Goal: Information Seeking & Learning: Learn about a topic

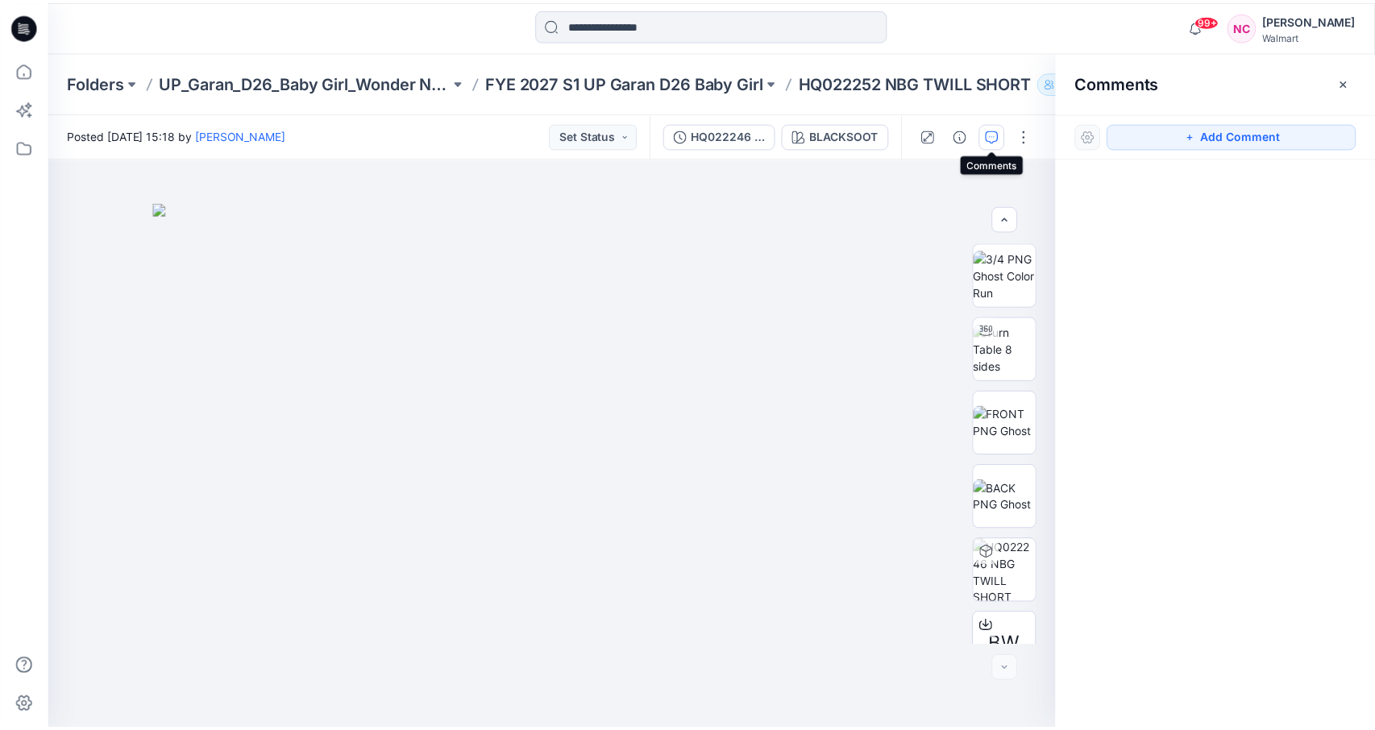
scroll to position [106, 0]
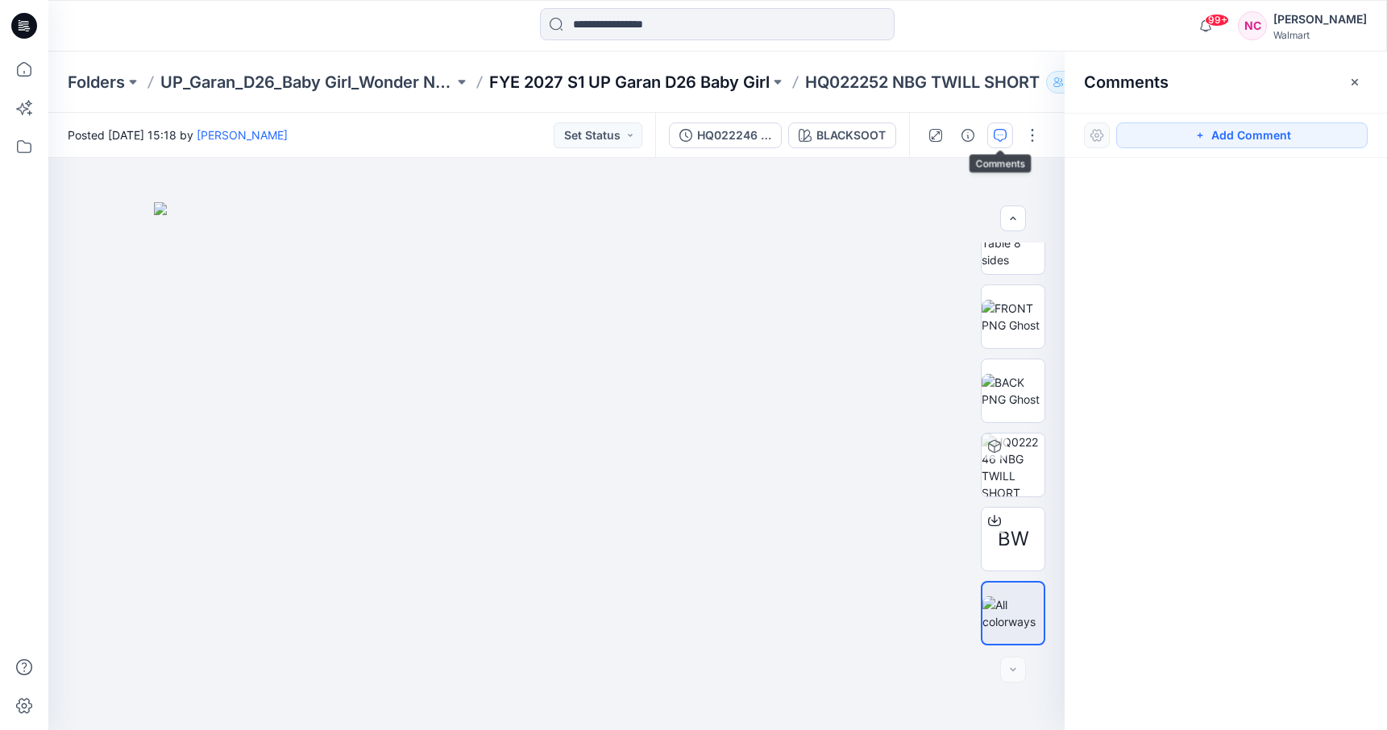
click at [673, 80] on p "FYE 2027 S1 UP Garan D26 Baby Girl" at bounding box center [629, 82] width 281 height 23
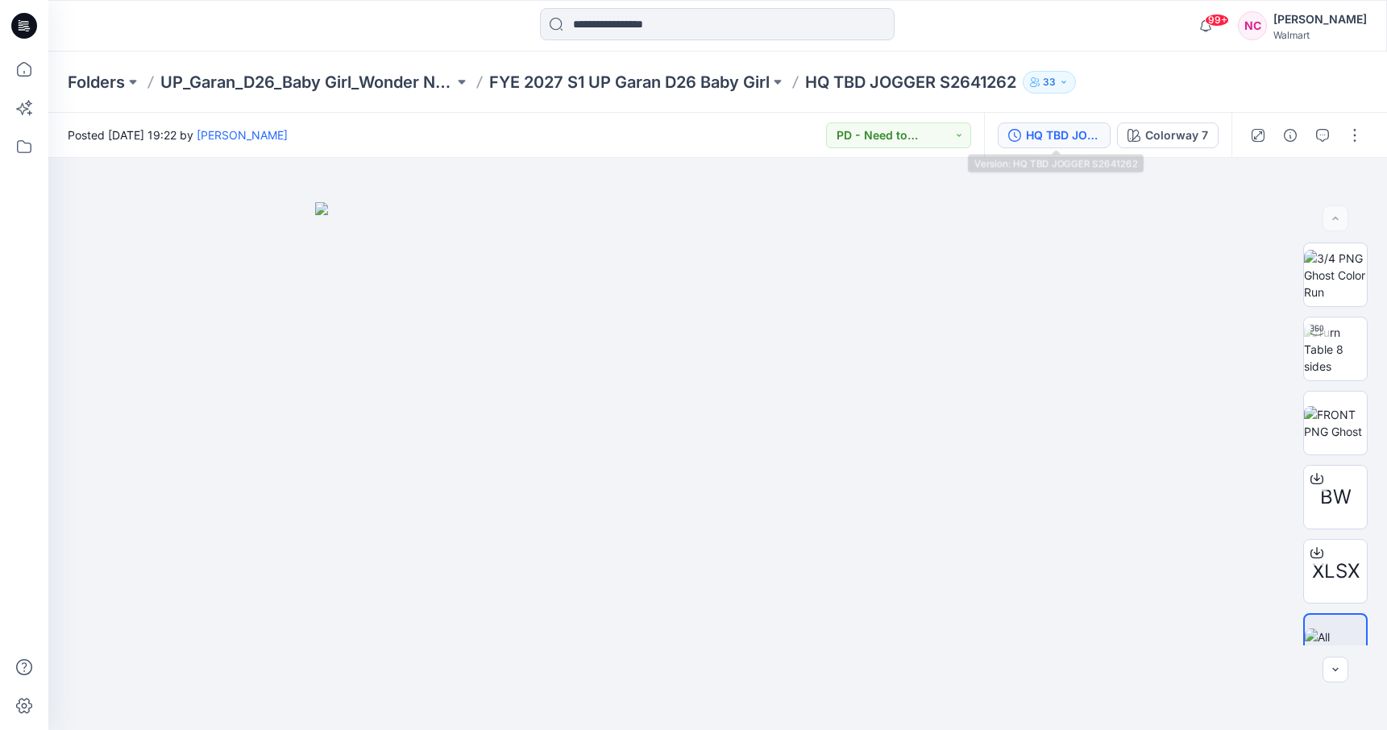
click at [1073, 129] on div "HQ TBD JOGGER S2641262" at bounding box center [1063, 136] width 74 height 18
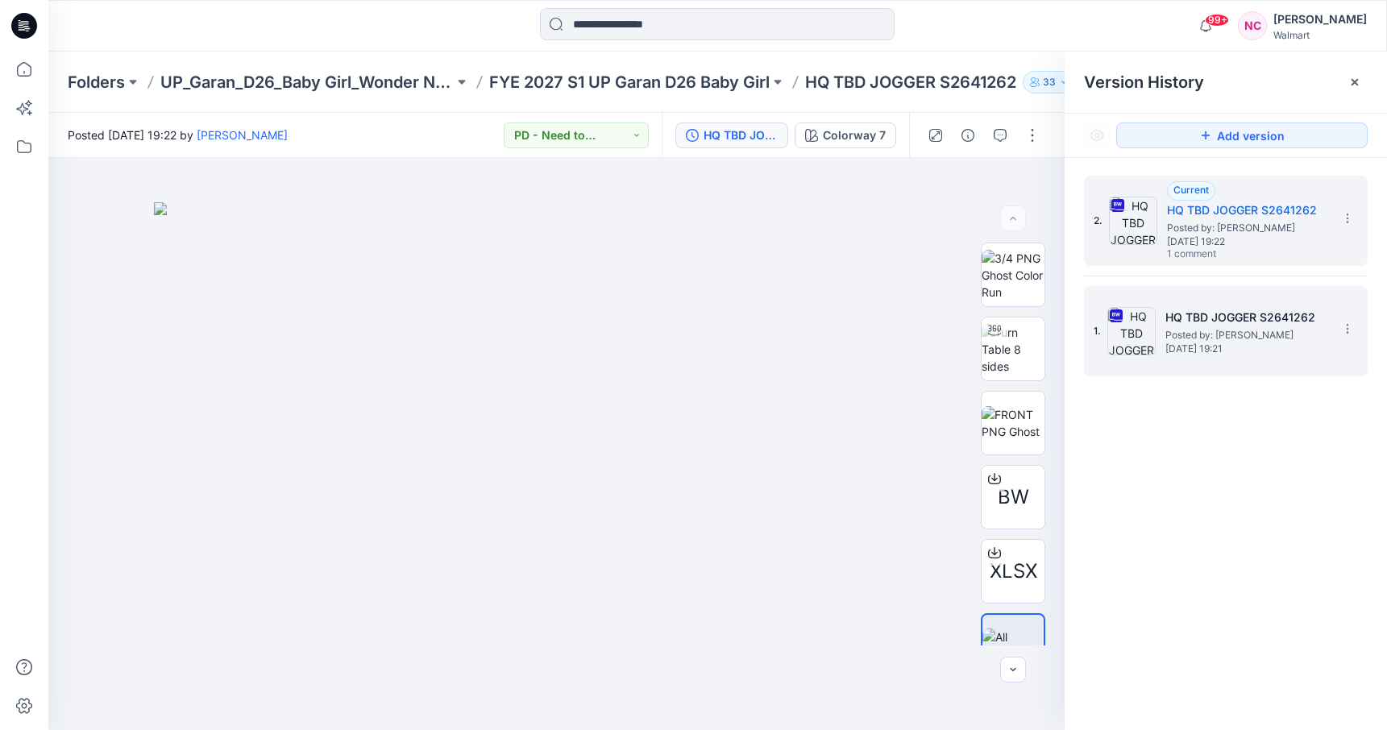
click at [1200, 318] on h5 "HQ TBD JOGGER S2641262" at bounding box center [1246, 317] width 161 height 19
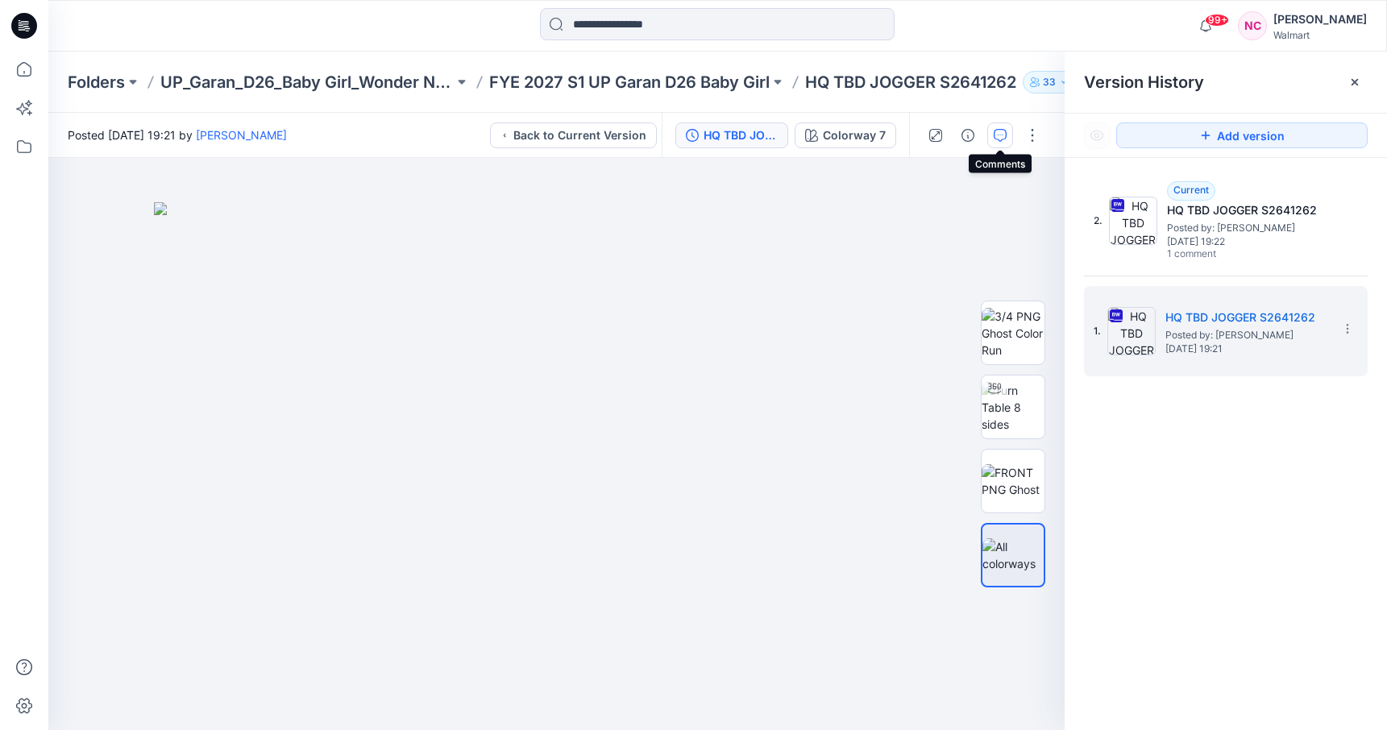
click at [1008, 135] on button "button" at bounding box center [1001, 136] width 26 height 26
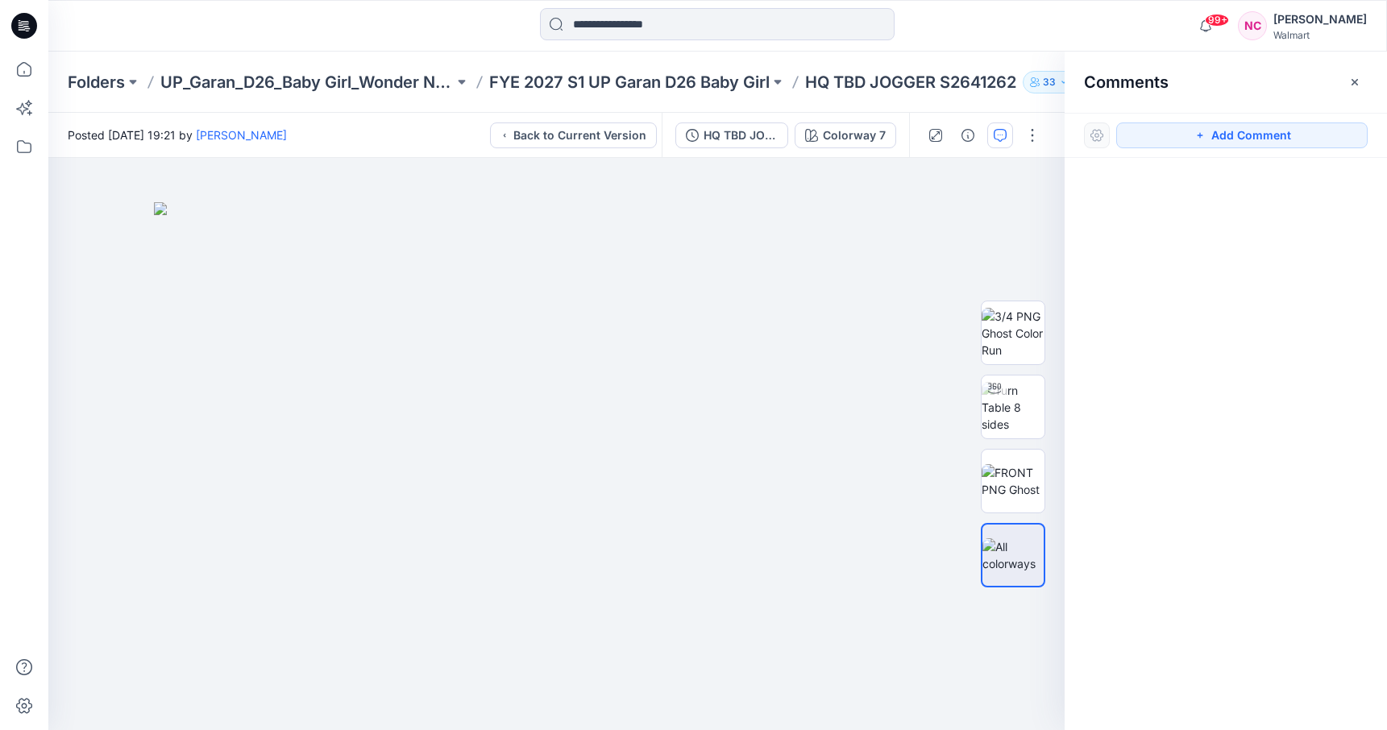
click at [1008, 135] on button "button" at bounding box center [1001, 136] width 26 height 26
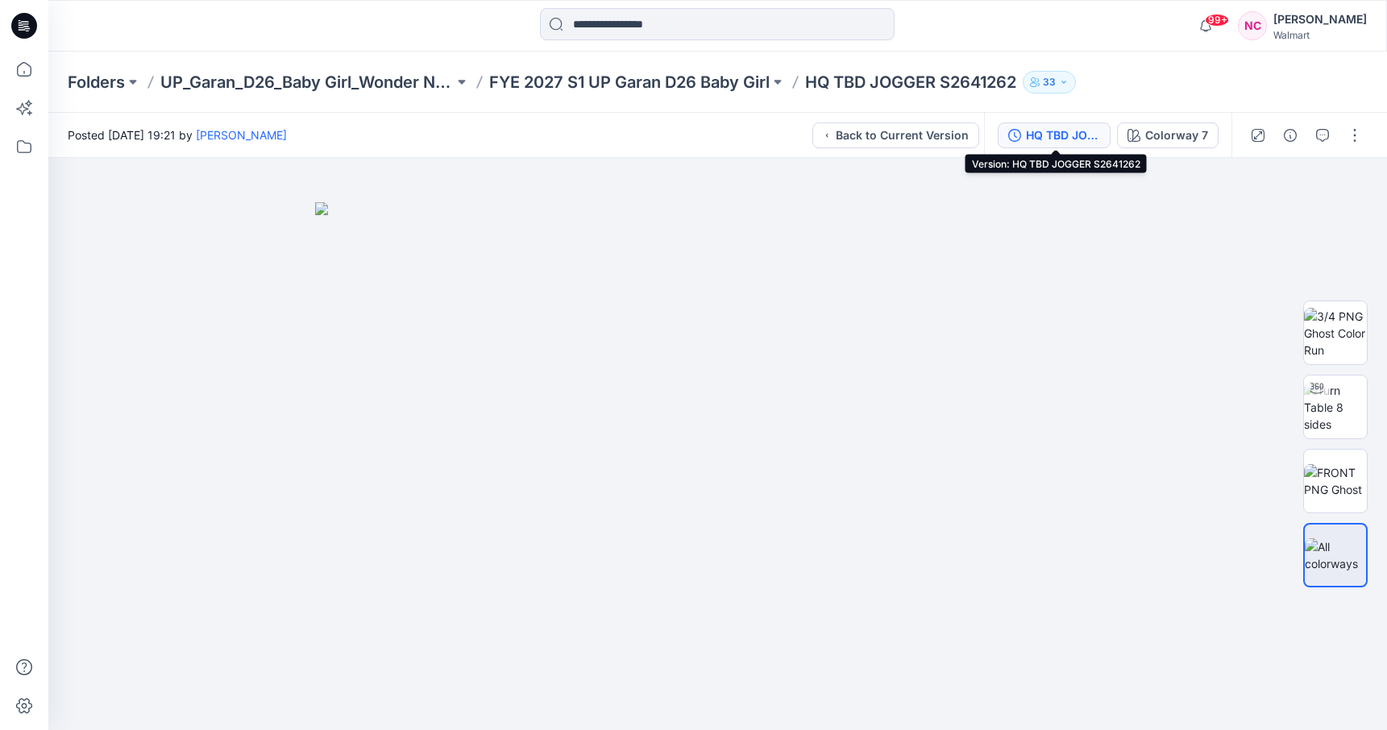
click at [1044, 132] on div "HQ TBD JOGGER S2641262" at bounding box center [1063, 136] width 74 height 18
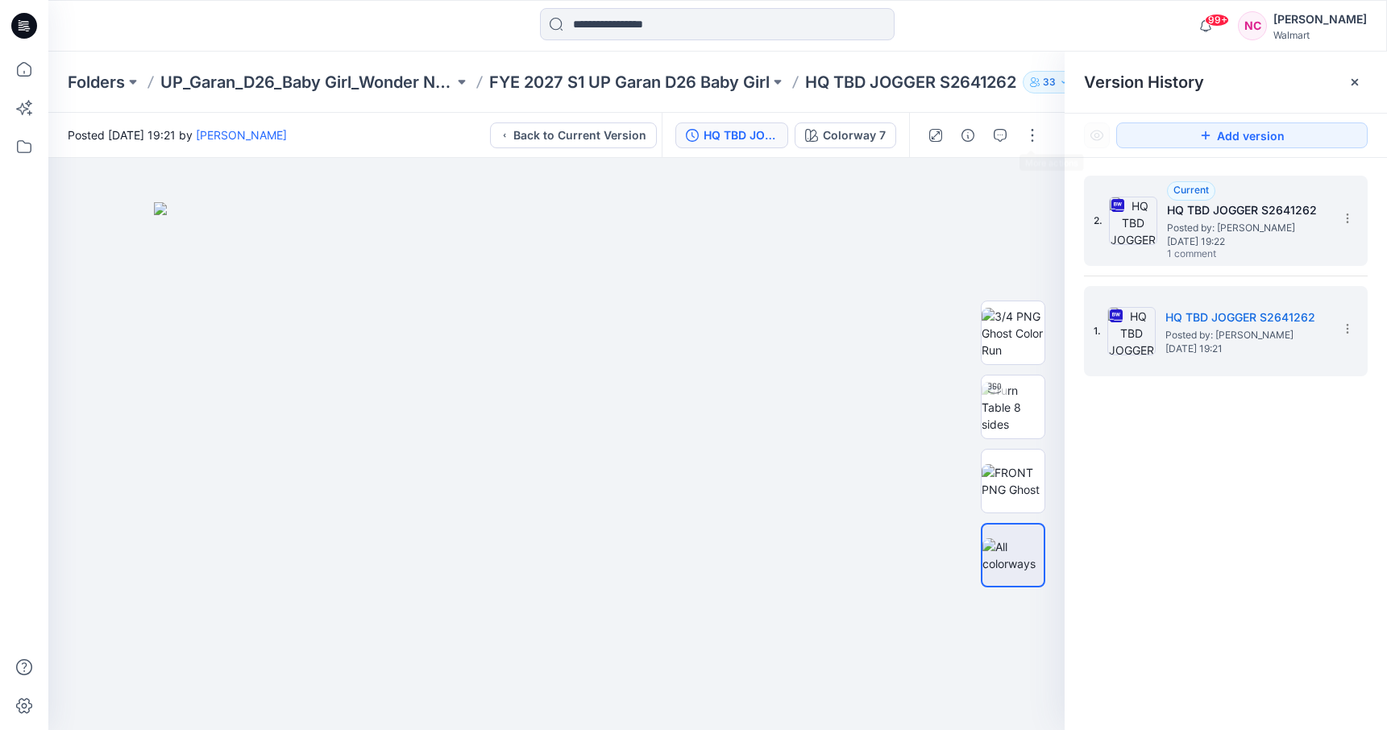
click at [1221, 254] on span "1 comment" at bounding box center [1223, 254] width 113 height 13
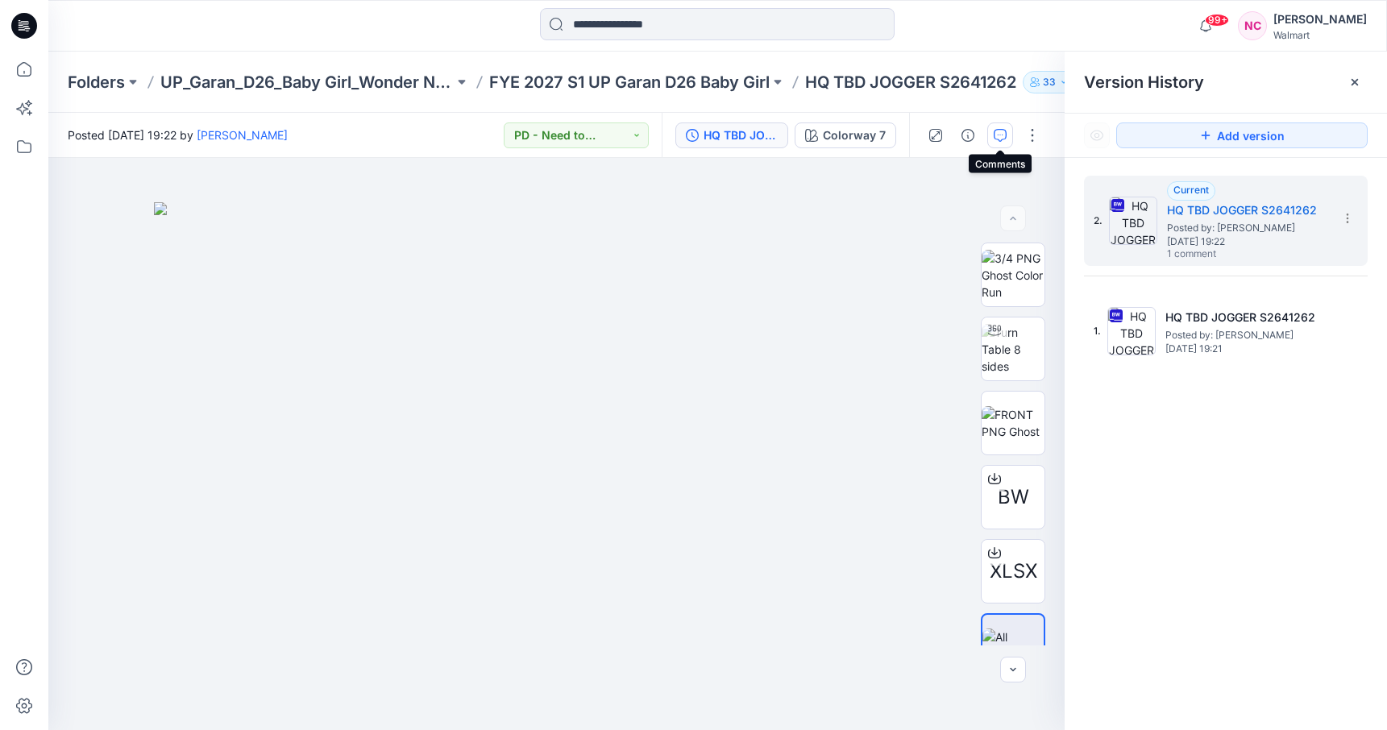
click at [998, 132] on icon "button" at bounding box center [1000, 135] width 13 height 13
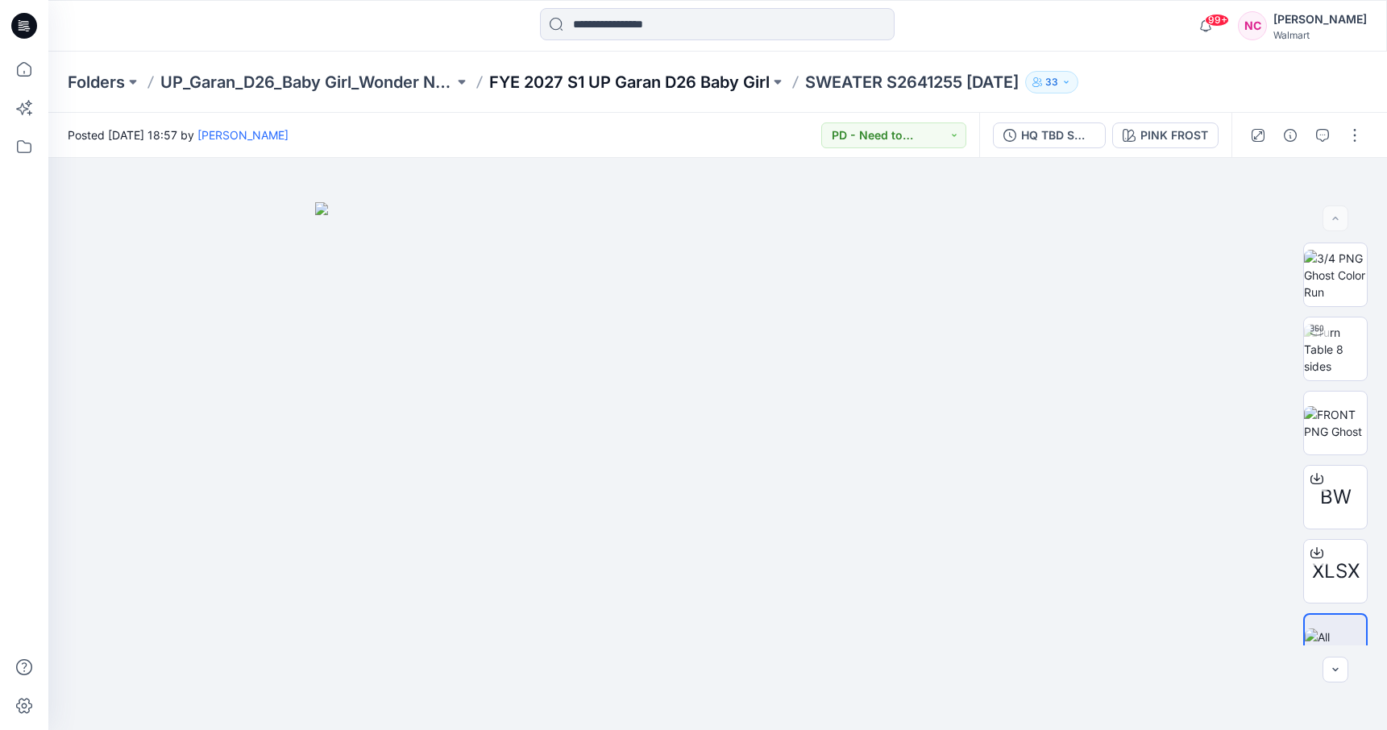
click at [611, 75] on p "FYE 2027 S1 UP Garan D26 Baby Girl" at bounding box center [629, 82] width 281 height 23
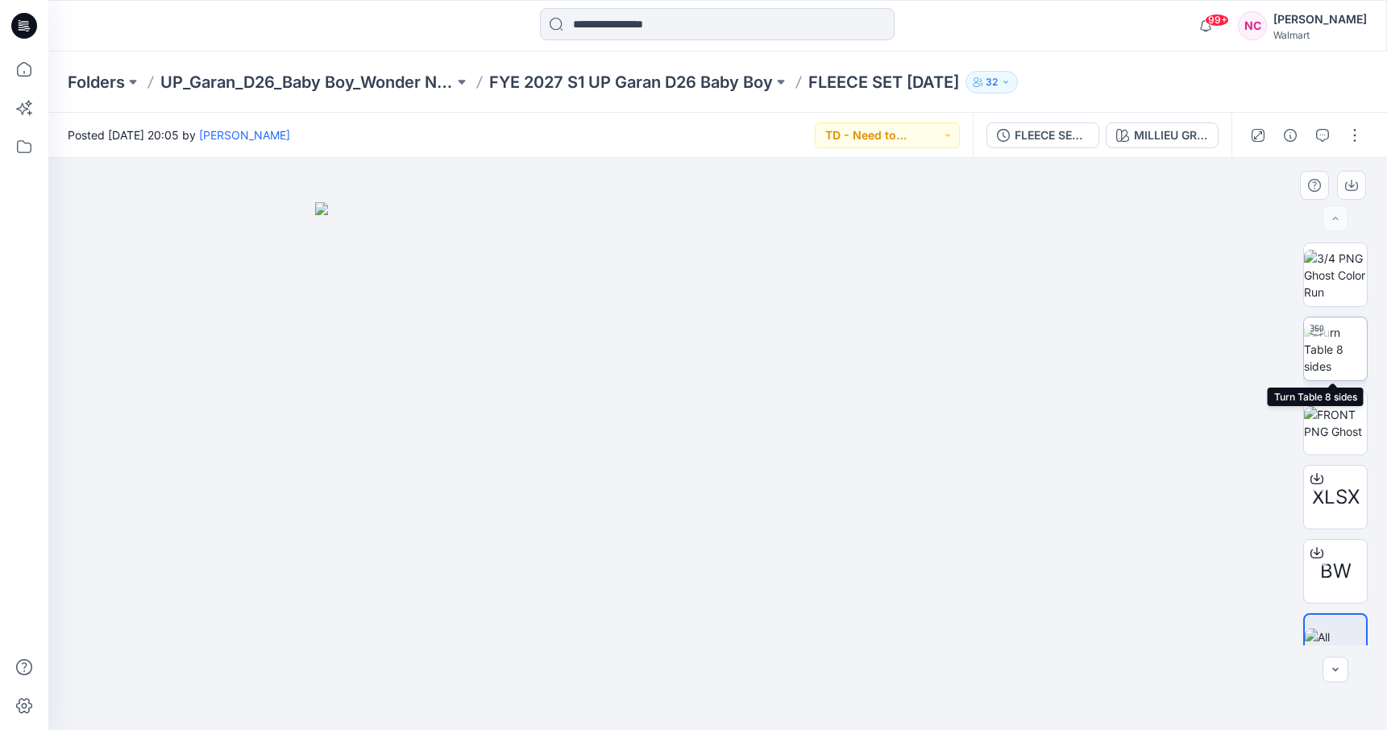
click at [1348, 336] on img at bounding box center [1335, 349] width 63 height 51
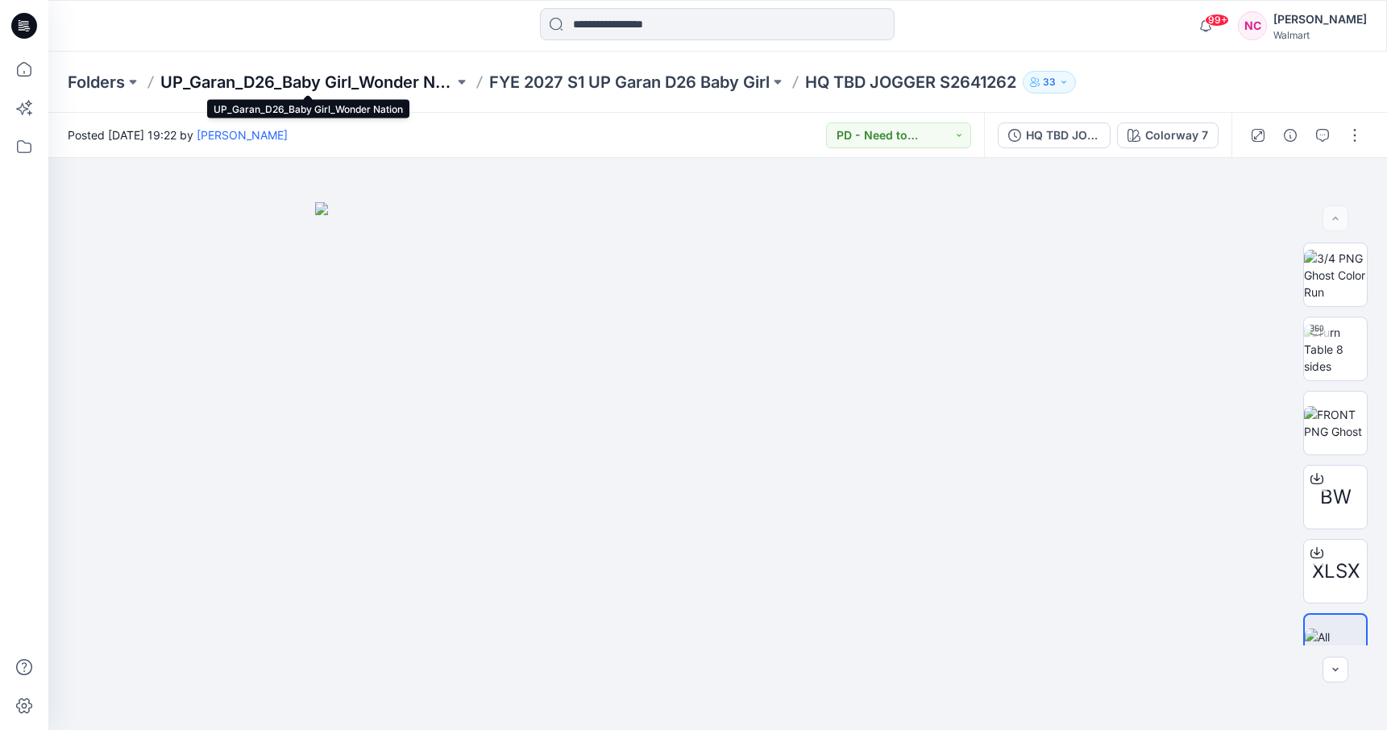
click at [364, 80] on p "UP_Garan_D26_Baby Girl_Wonder Nation" at bounding box center [306, 82] width 293 height 23
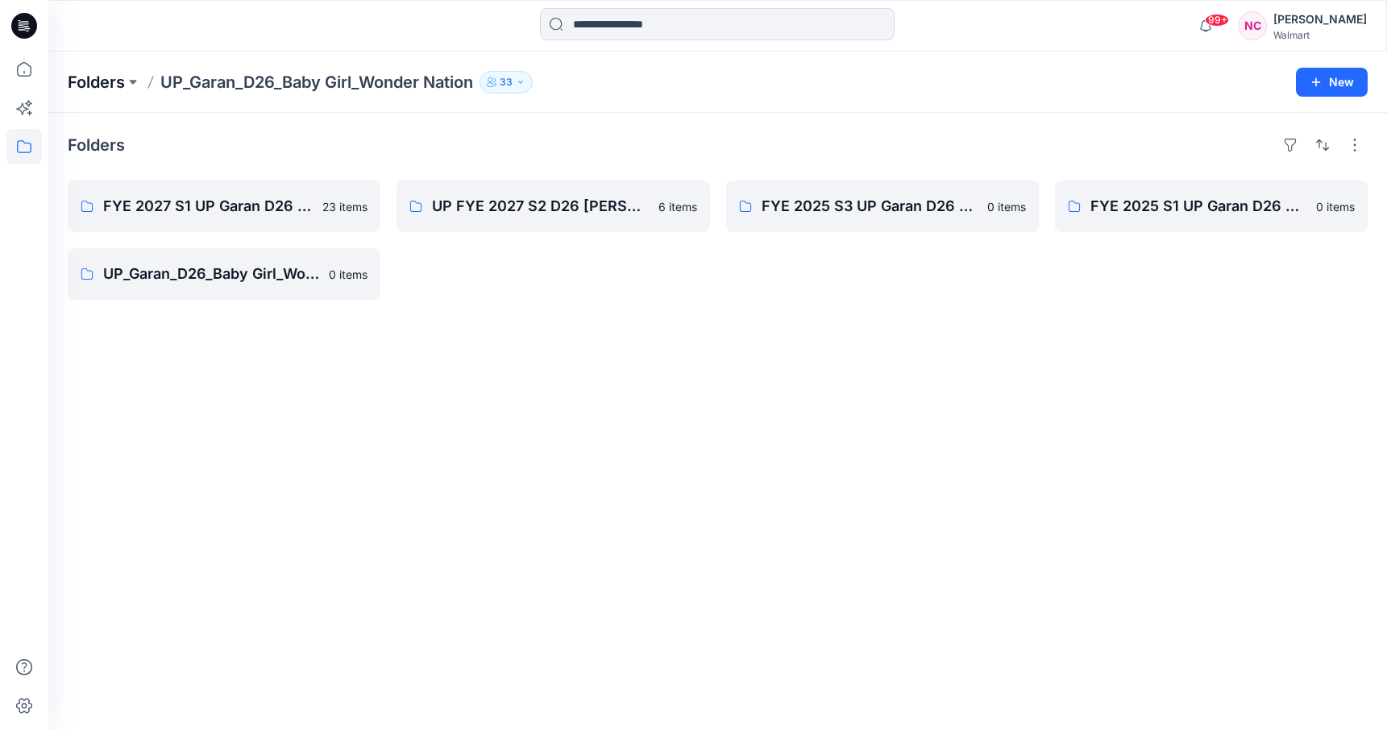
click at [100, 81] on p "Folders" at bounding box center [96, 82] width 57 height 23
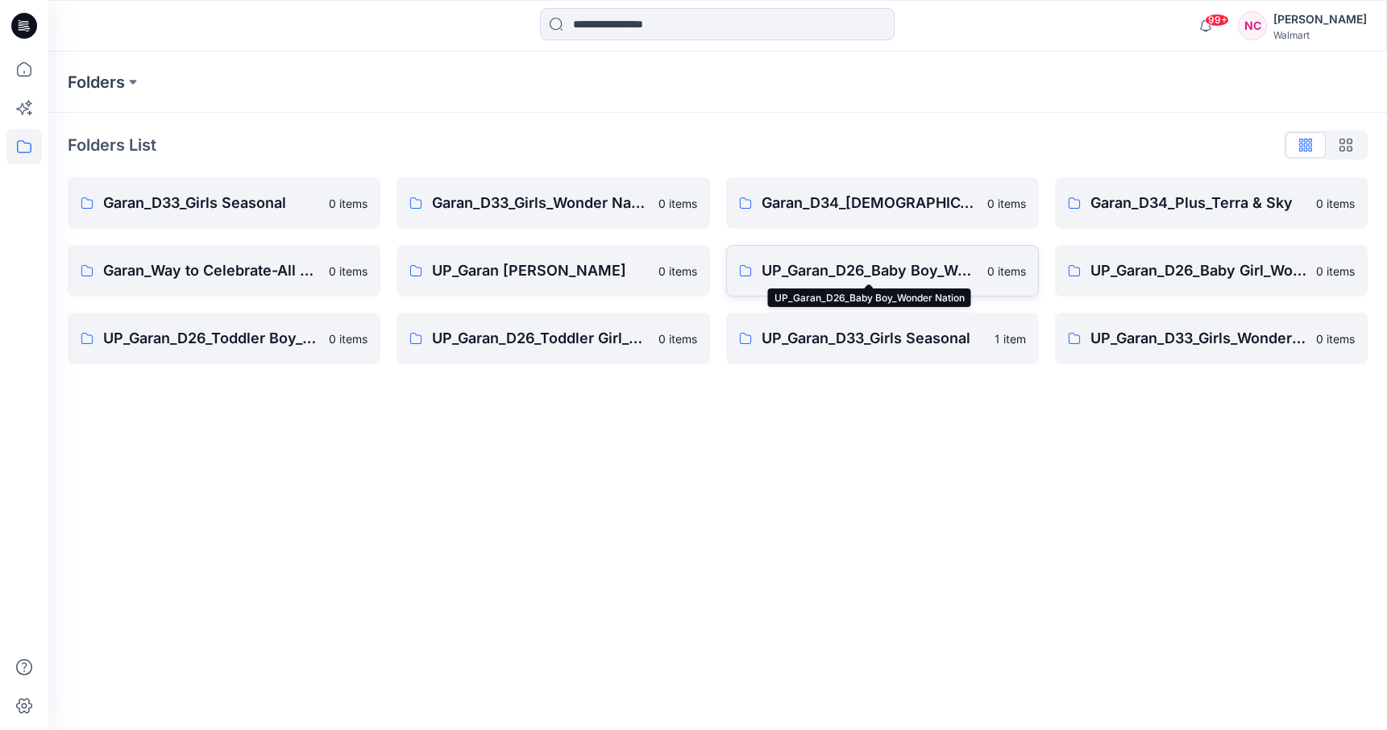
click at [863, 260] on p "UP_Garan_D26_Baby Boy_Wonder Nation" at bounding box center [870, 271] width 216 height 23
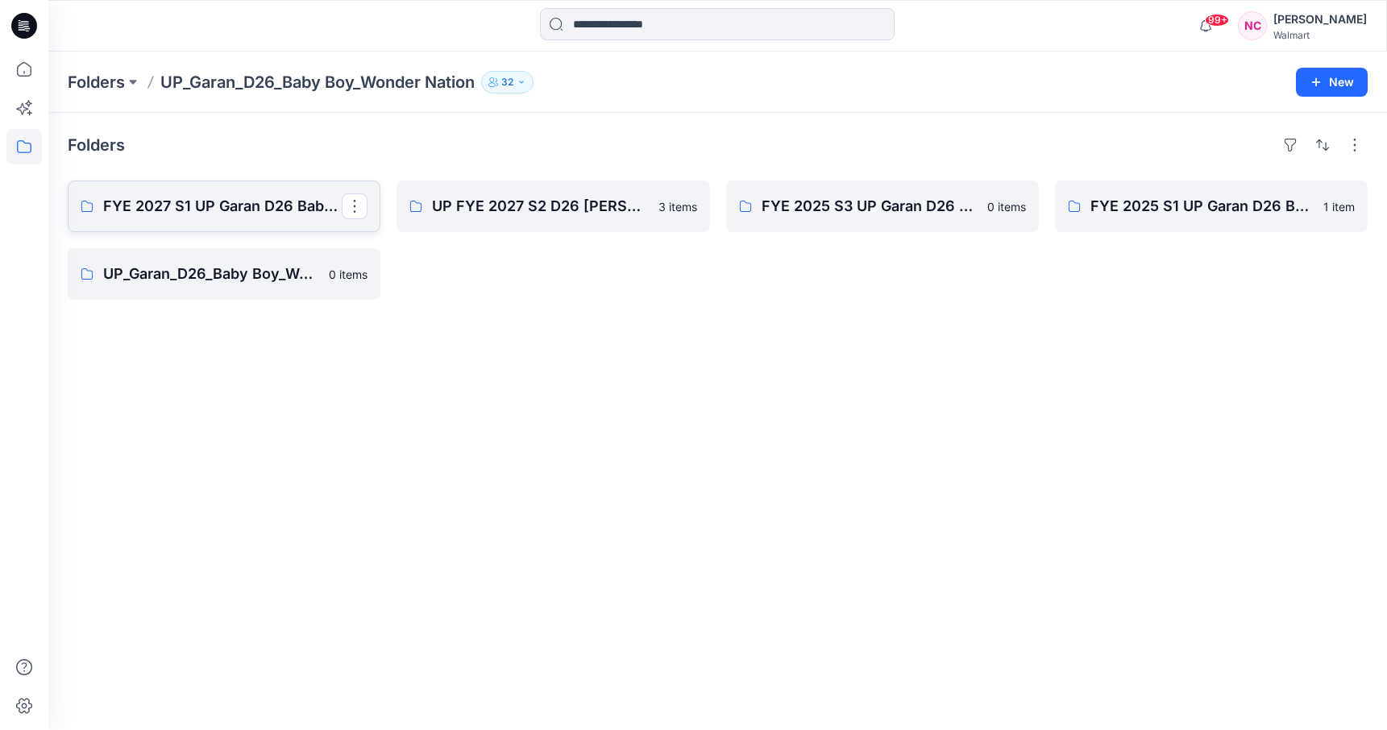
click at [224, 203] on p "FYE 2027 S1 UP Garan D26 Baby Boy" at bounding box center [222, 206] width 239 height 23
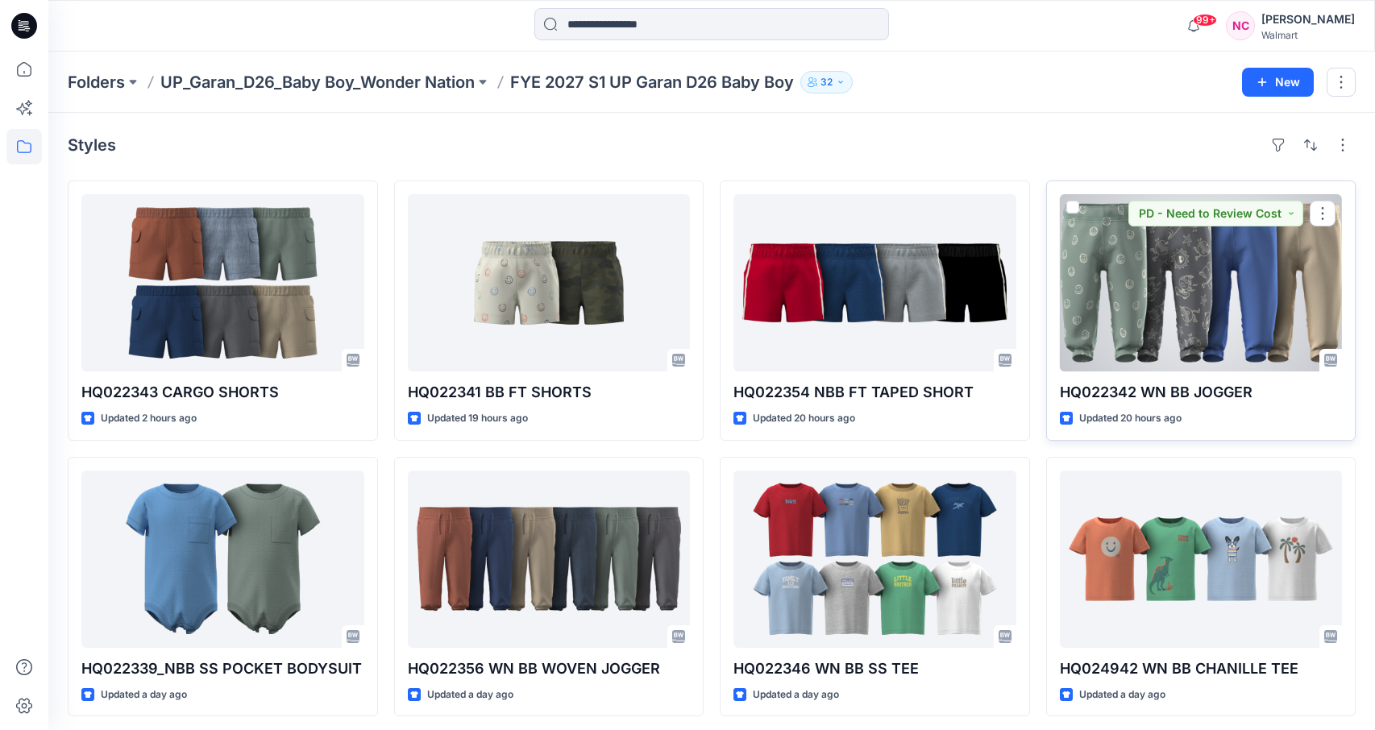
click at [1160, 334] on div at bounding box center [1201, 282] width 283 height 177
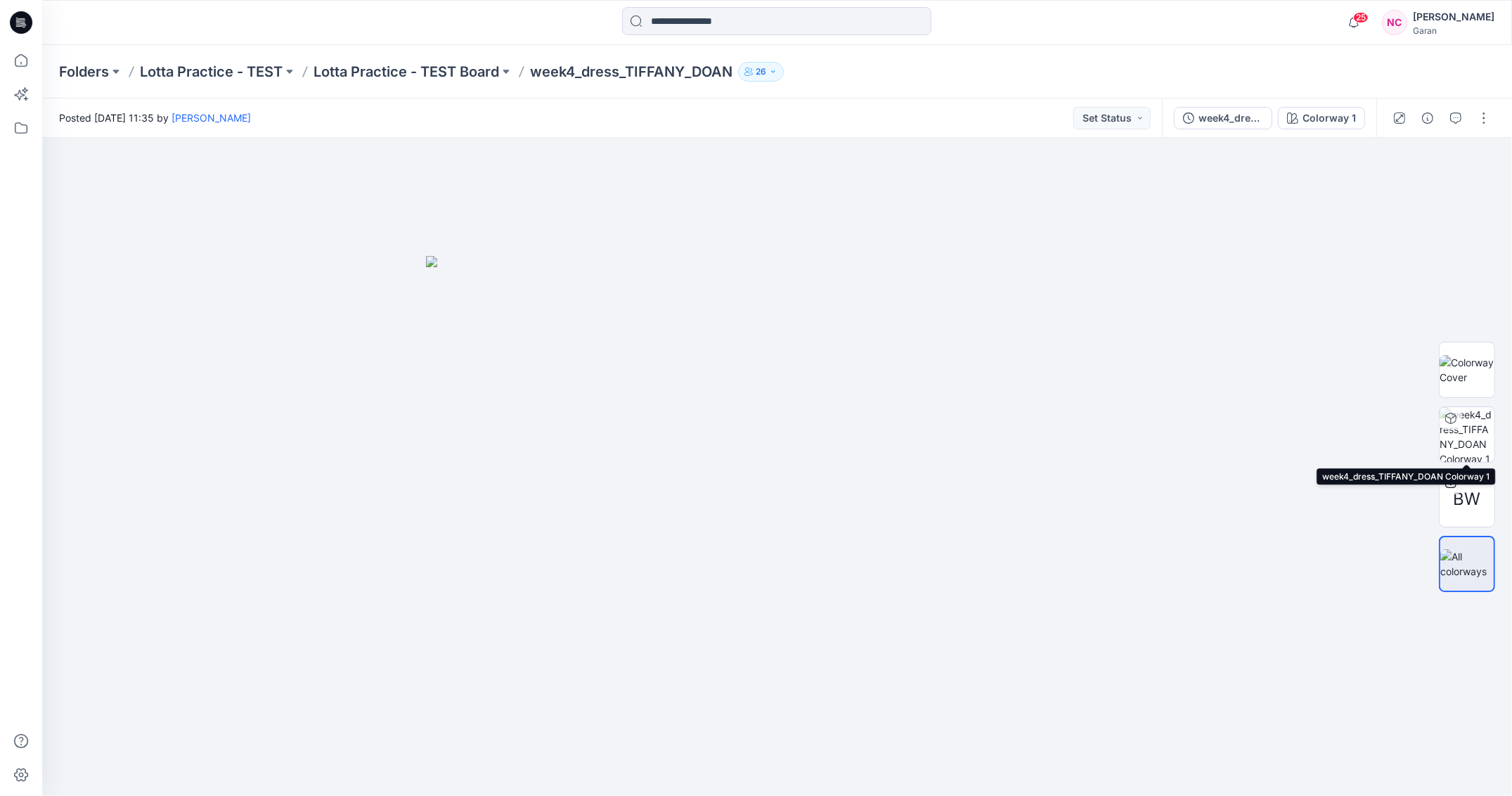
click at [1464, 431] on img at bounding box center [1467, 434] width 55 height 55
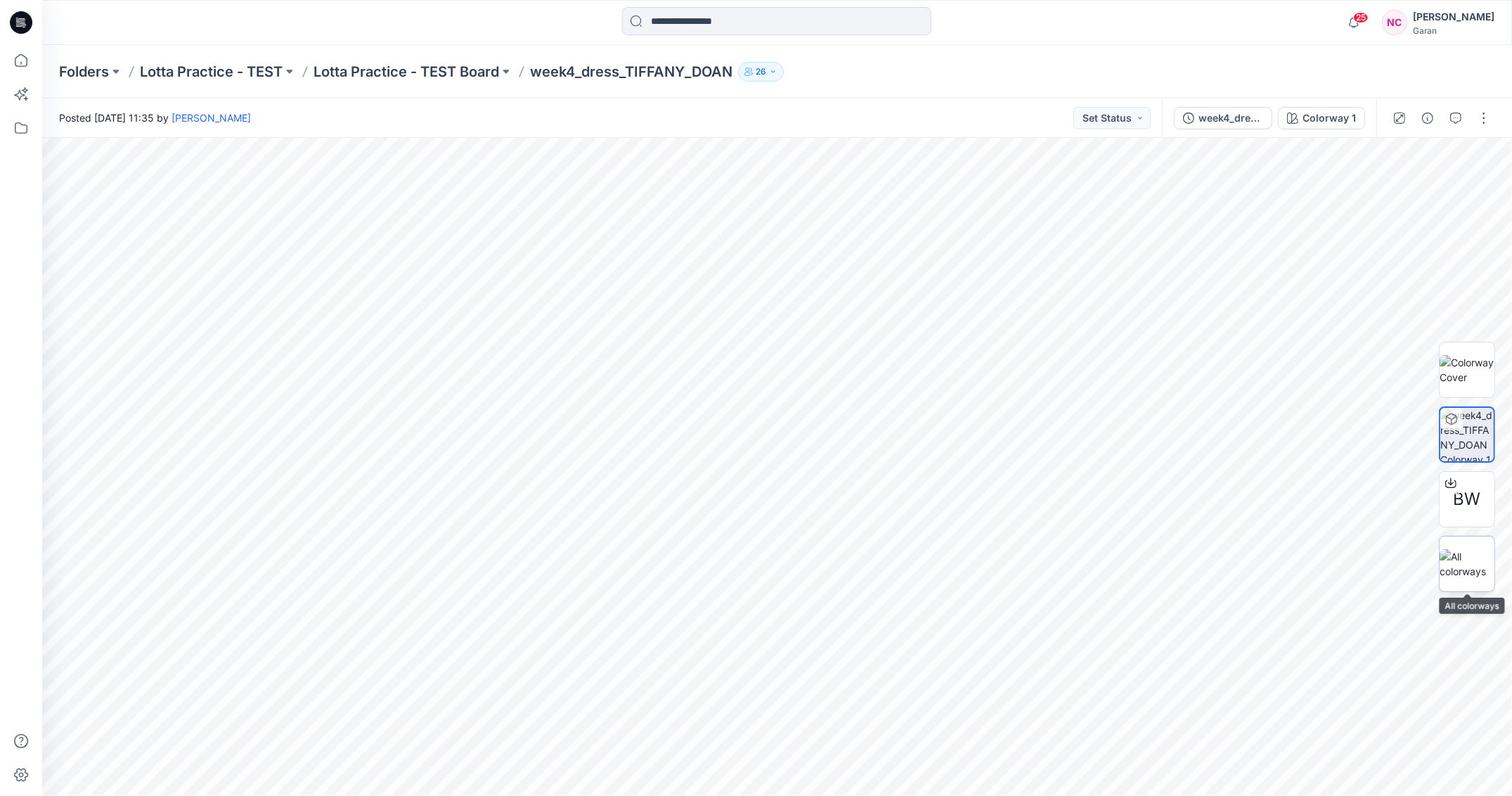
click at [1473, 553] on img at bounding box center [1467, 564] width 55 height 30
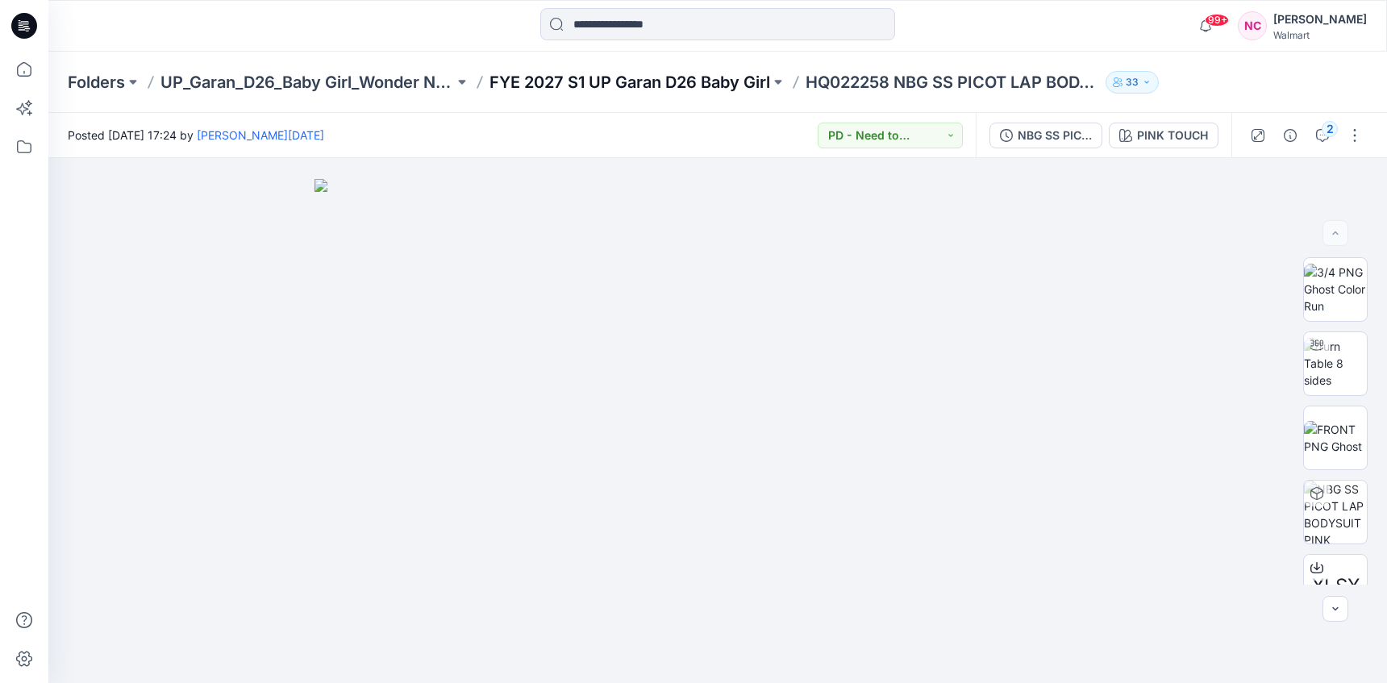
click at [716, 84] on p "FYE 2027 S1 UP Garan D26 Baby Girl" at bounding box center [629, 82] width 281 height 23
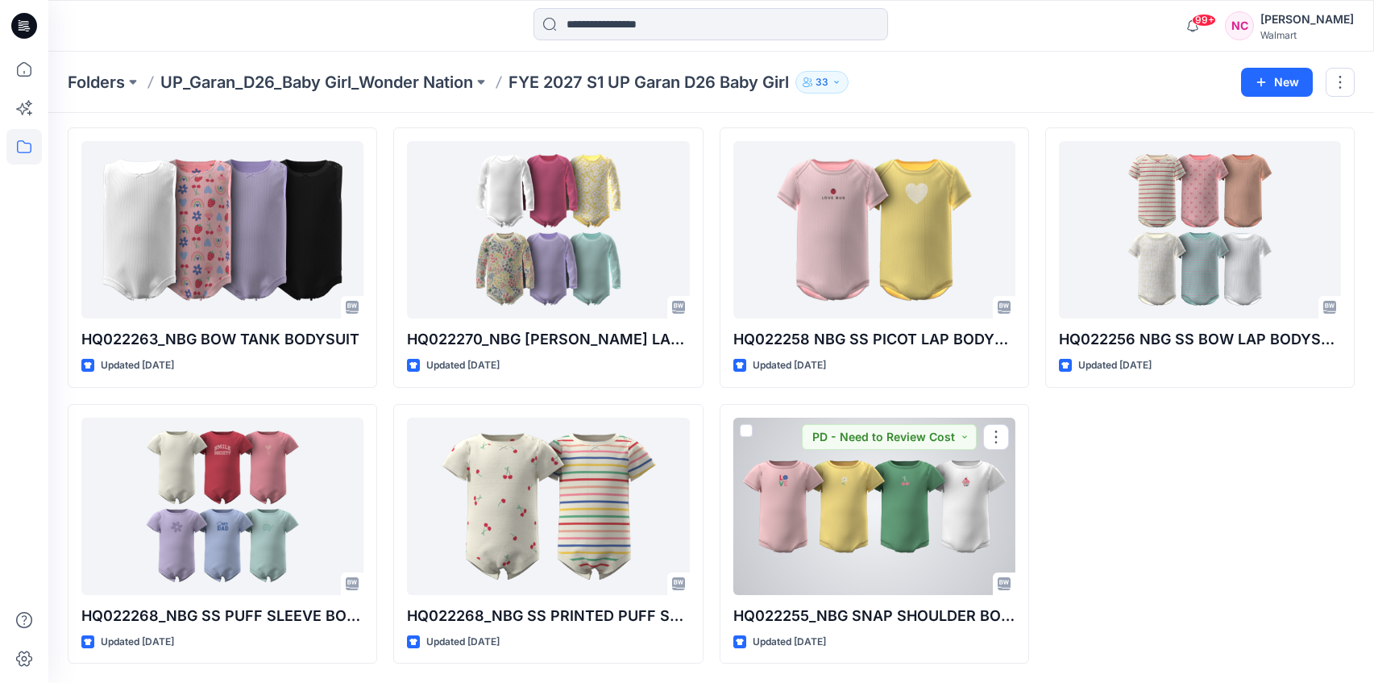
scroll to position [1158, 0]
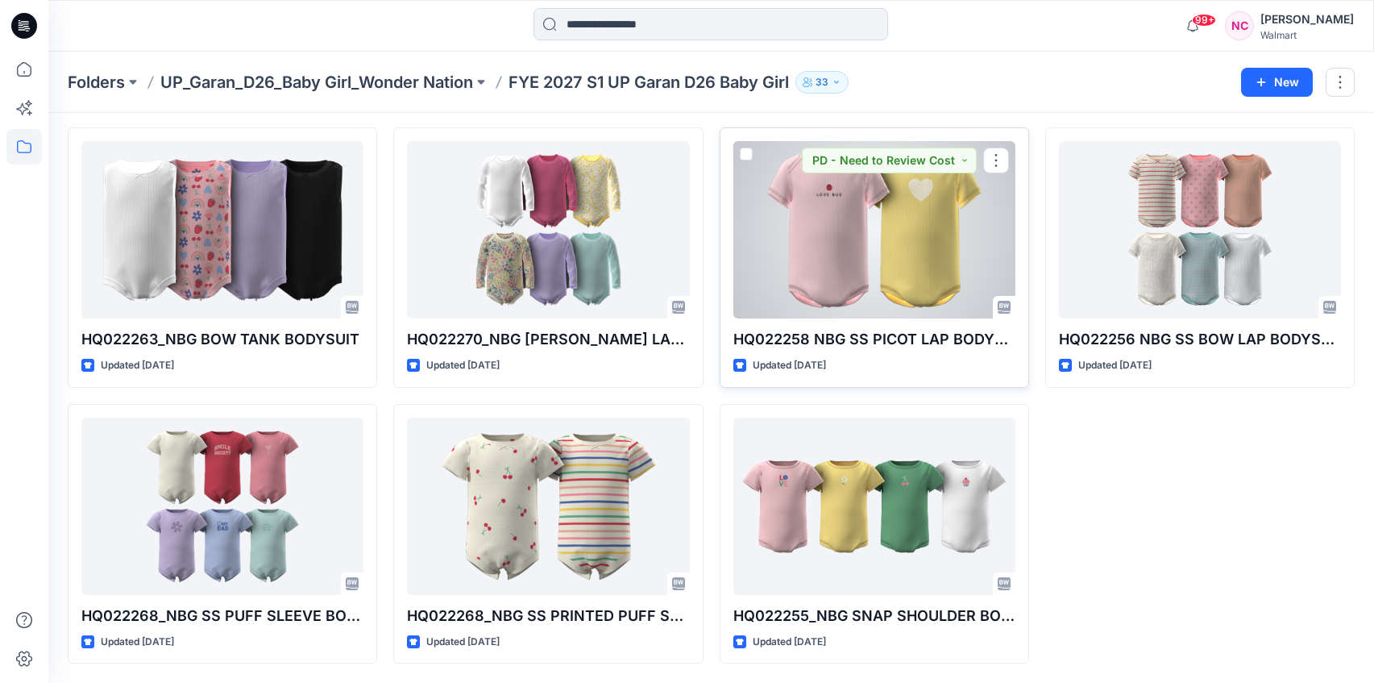
click at [888, 271] on div at bounding box center [875, 229] width 282 height 177
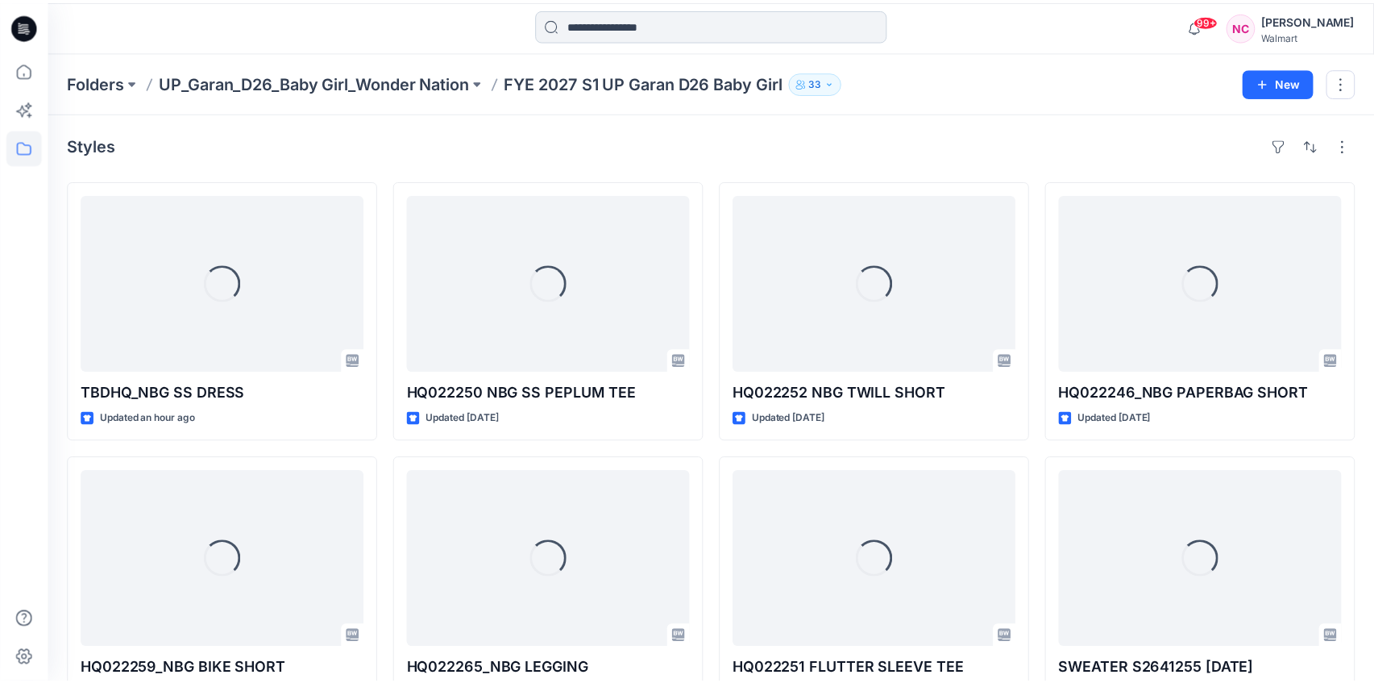
scroll to position [1158, 0]
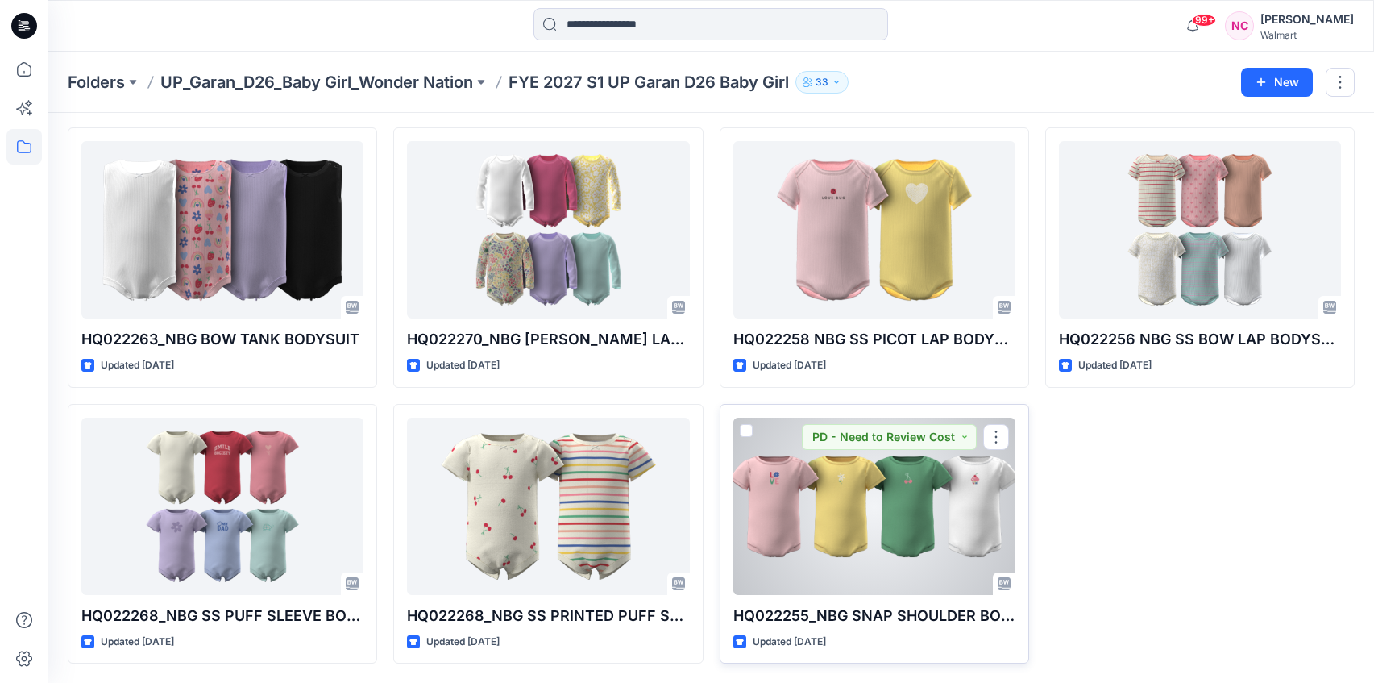
click at [863, 515] on div at bounding box center [875, 506] width 282 height 177
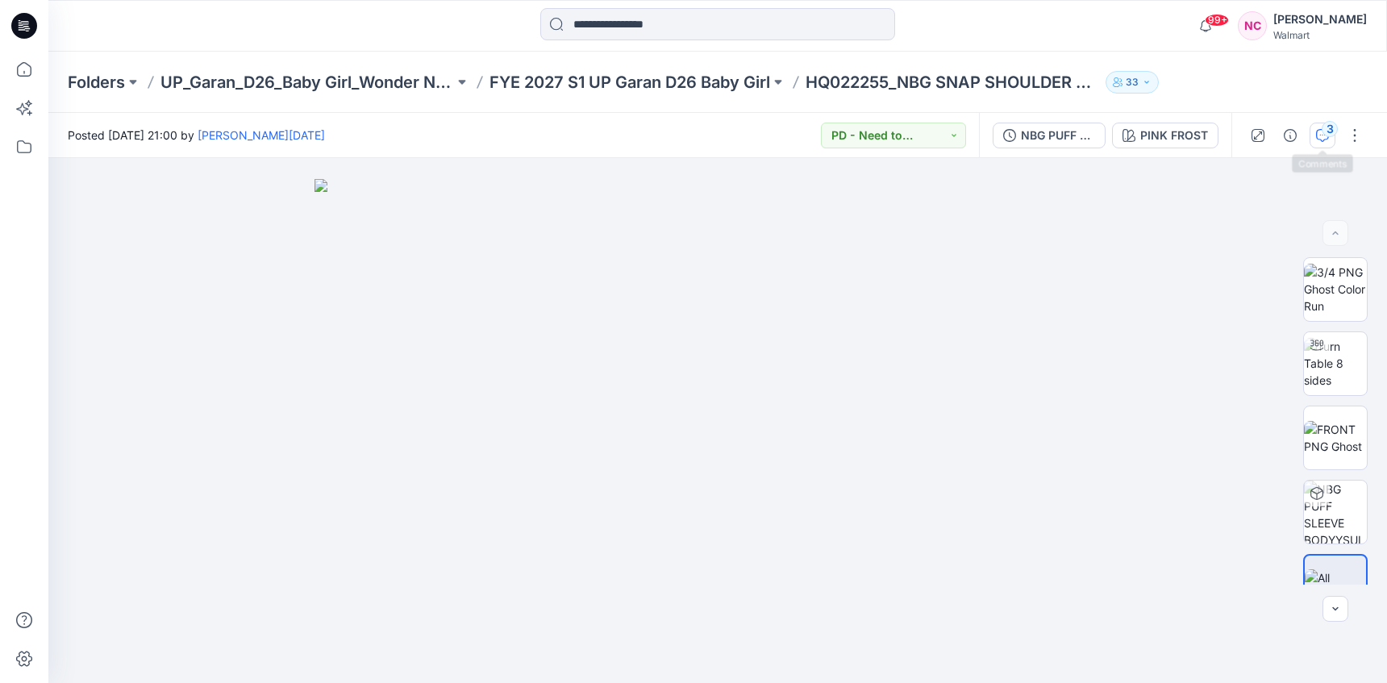
click at [1322, 125] on div "3" at bounding box center [1329, 129] width 16 height 16
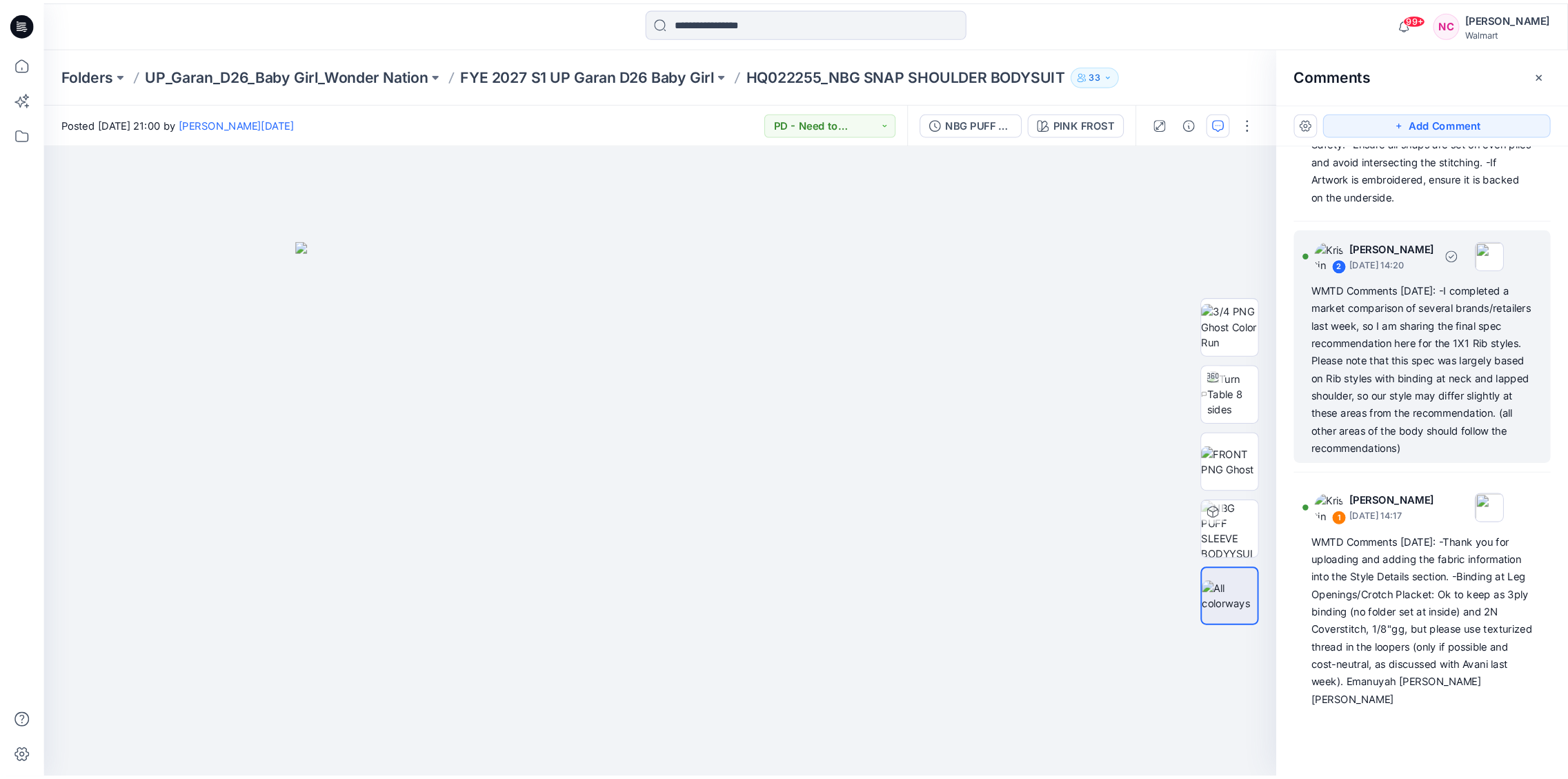
scroll to position [19, 0]
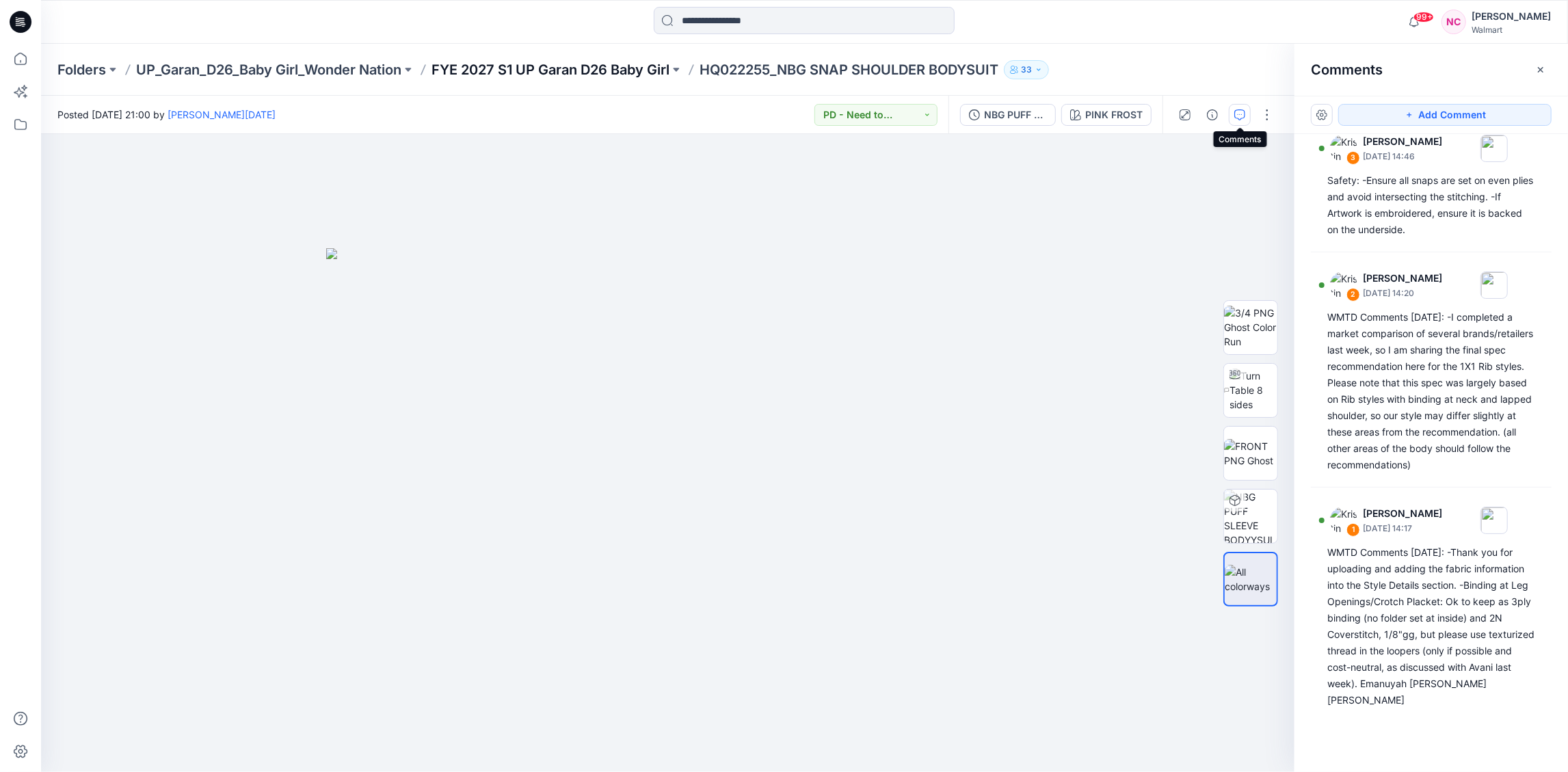
click at [636, 70] on p "FYE 2027 S1 UP Garan D26 Baby Girl" at bounding box center [551, 70] width 238 height 20
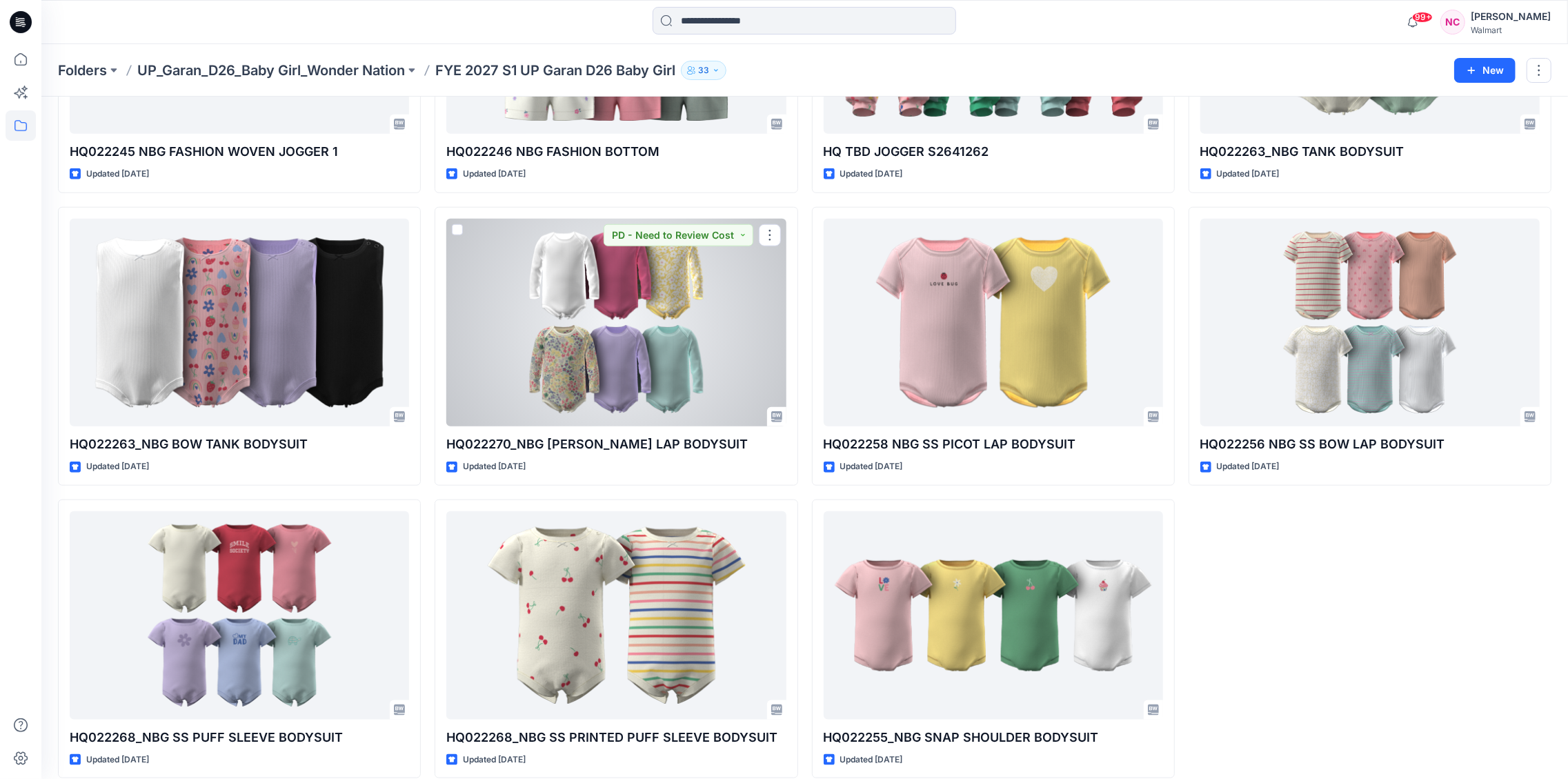
scroll to position [1133, 0]
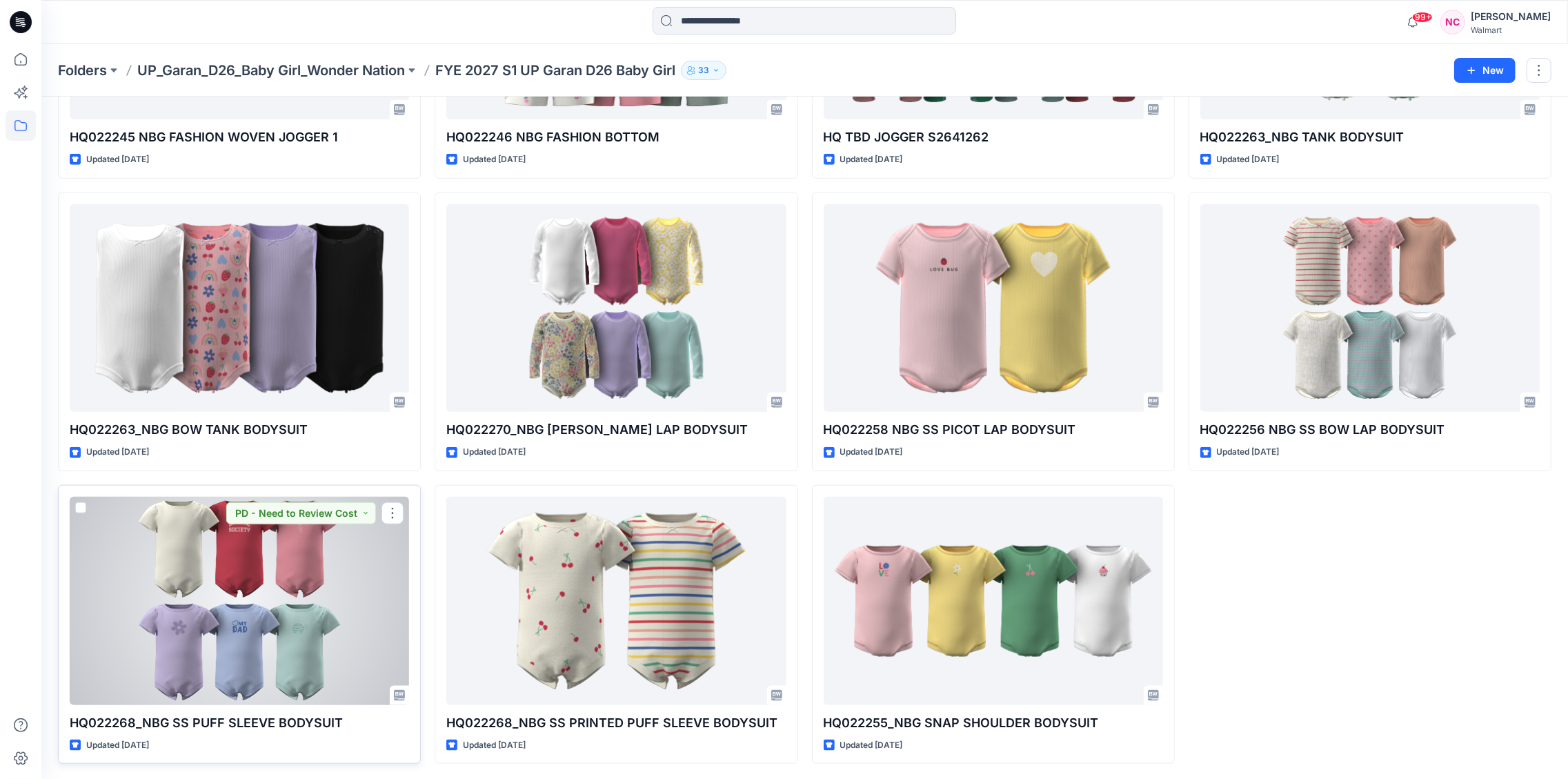
click at [237, 569] on div at bounding box center [239, 600] width 340 height 208
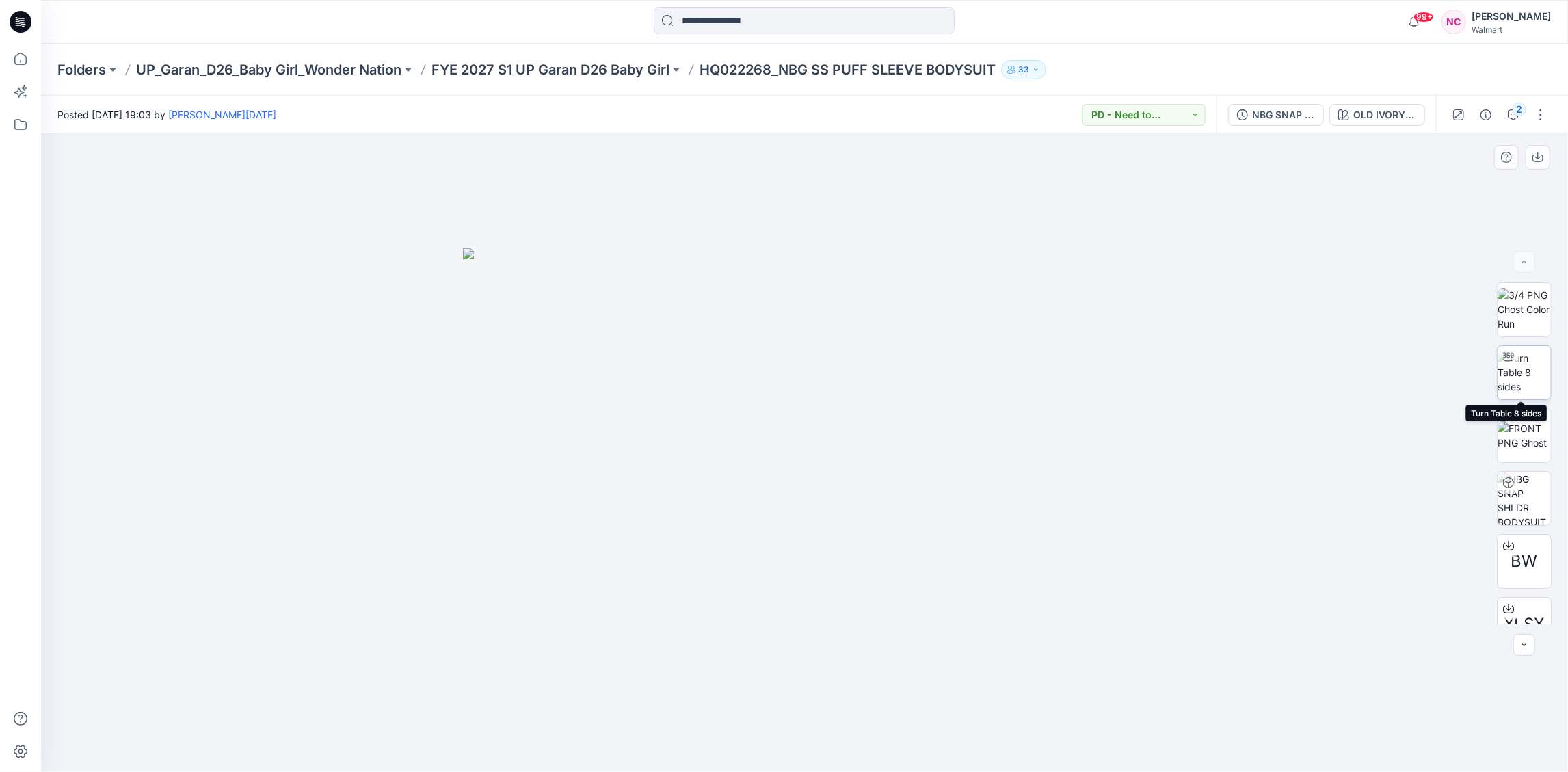
click at [1176, 362] on img at bounding box center [1524, 372] width 53 height 43
drag, startPoint x: 815, startPoint y: 378, endPoint x: 459, endPoint y: 371, distance: 356.1
click at [459, 371] on div at bounding box center [804, 453] width 1527 height 638
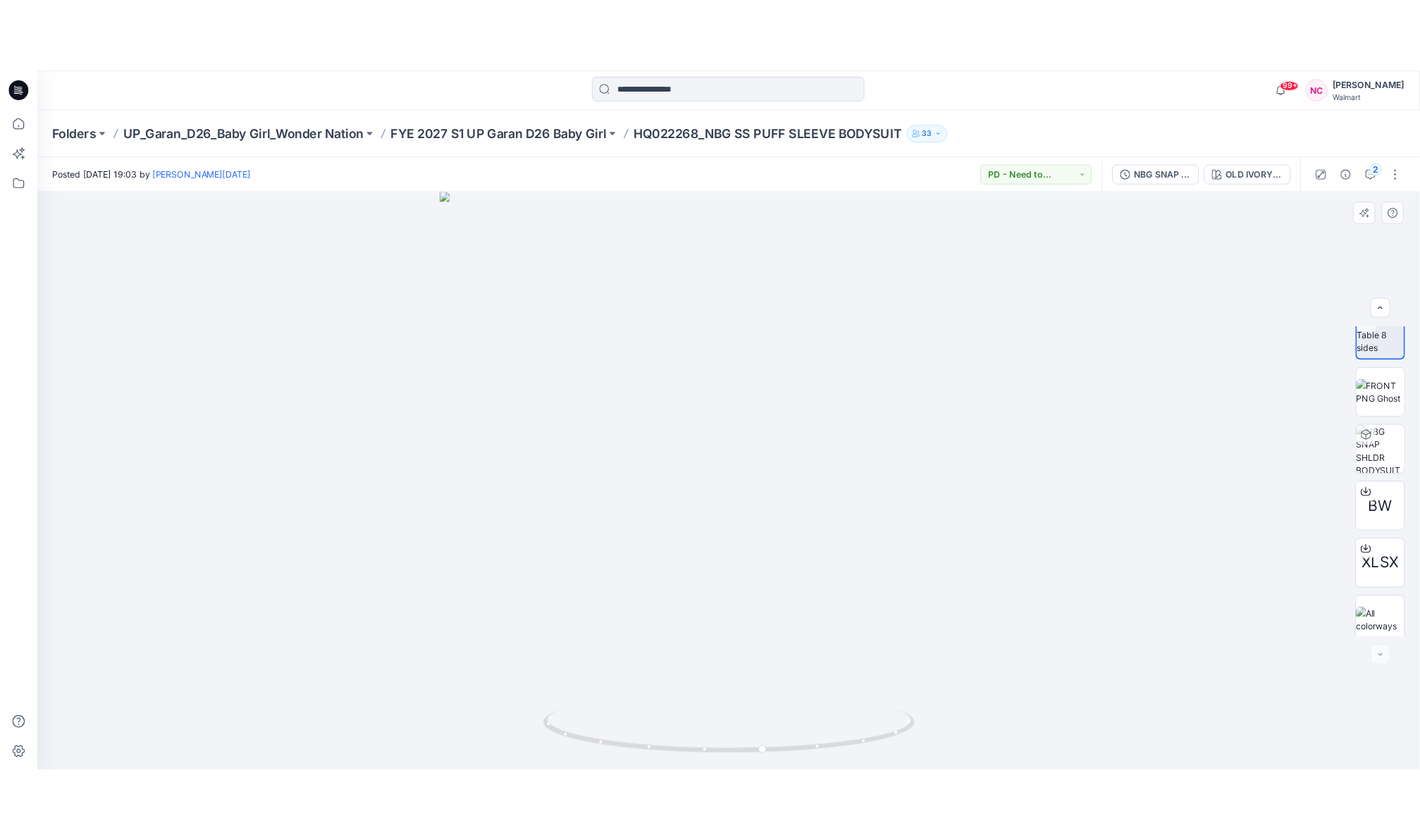
scroll to position [93, 0]
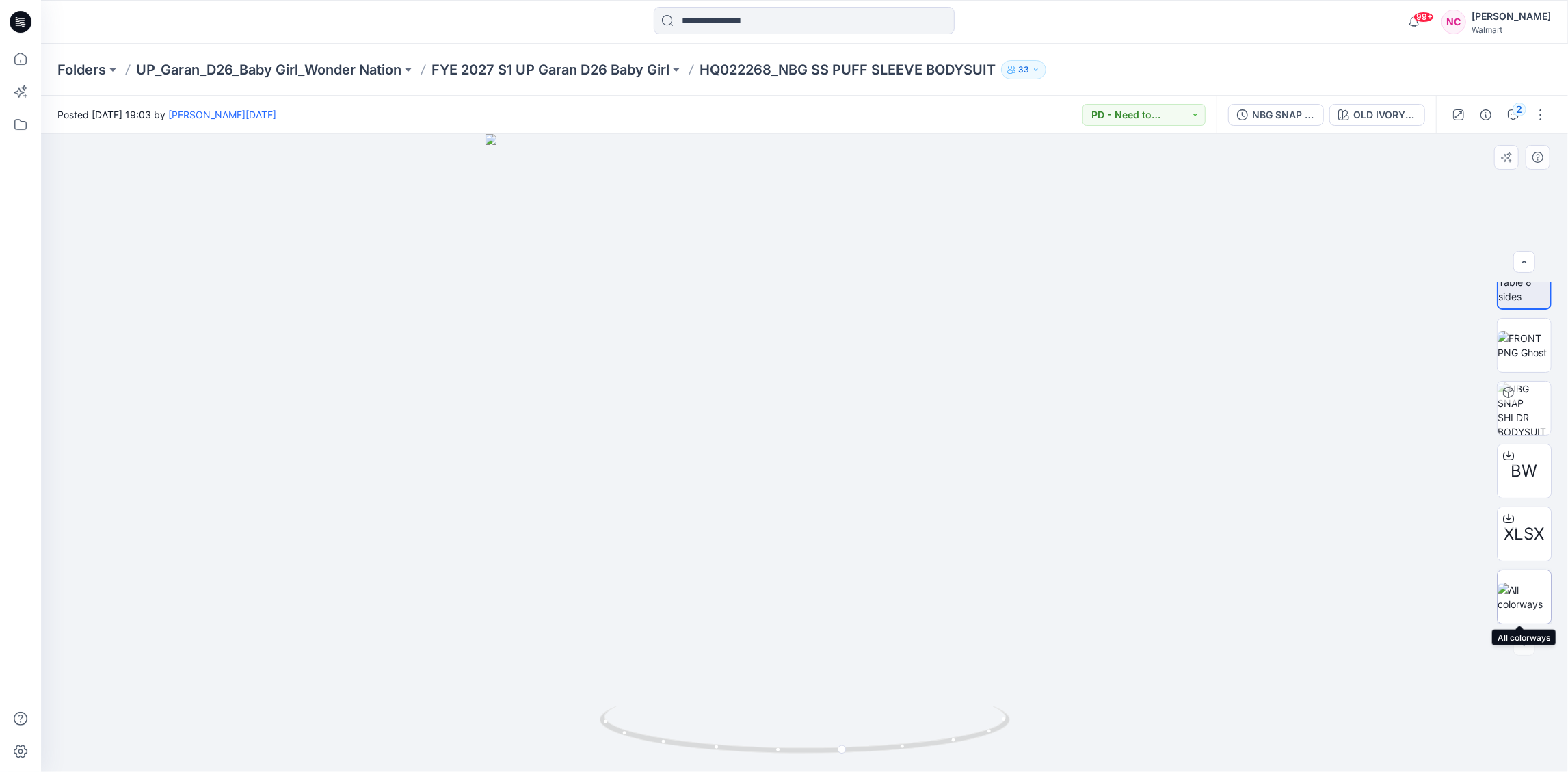
click at [1176, 579] on img at bounding box center [1524, 597] width 53 height 29
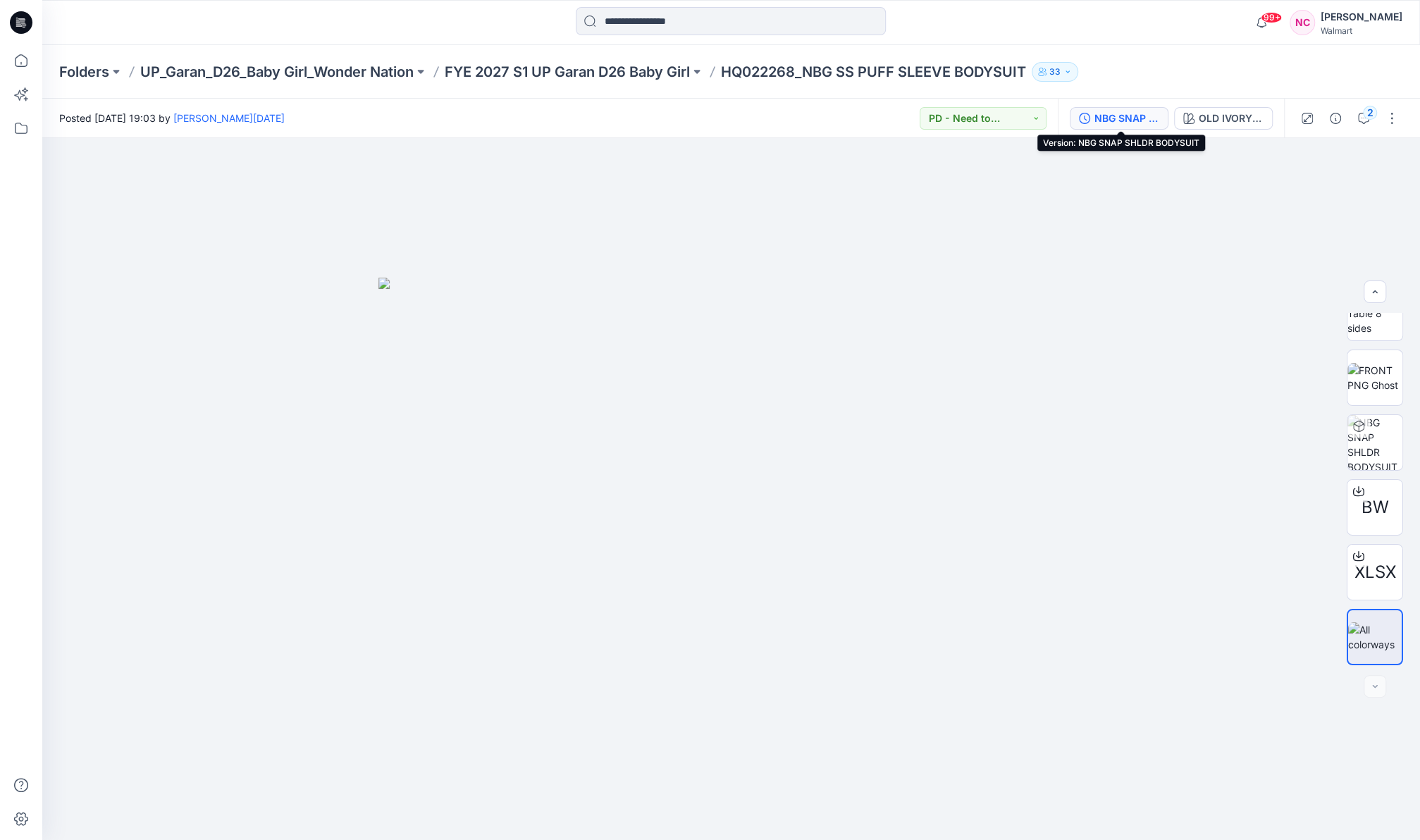
click at [1143, 114] on div "NBG SNAP SHLDR BODYSUIT" at bounding box center [1127, 119] width 65 height 16
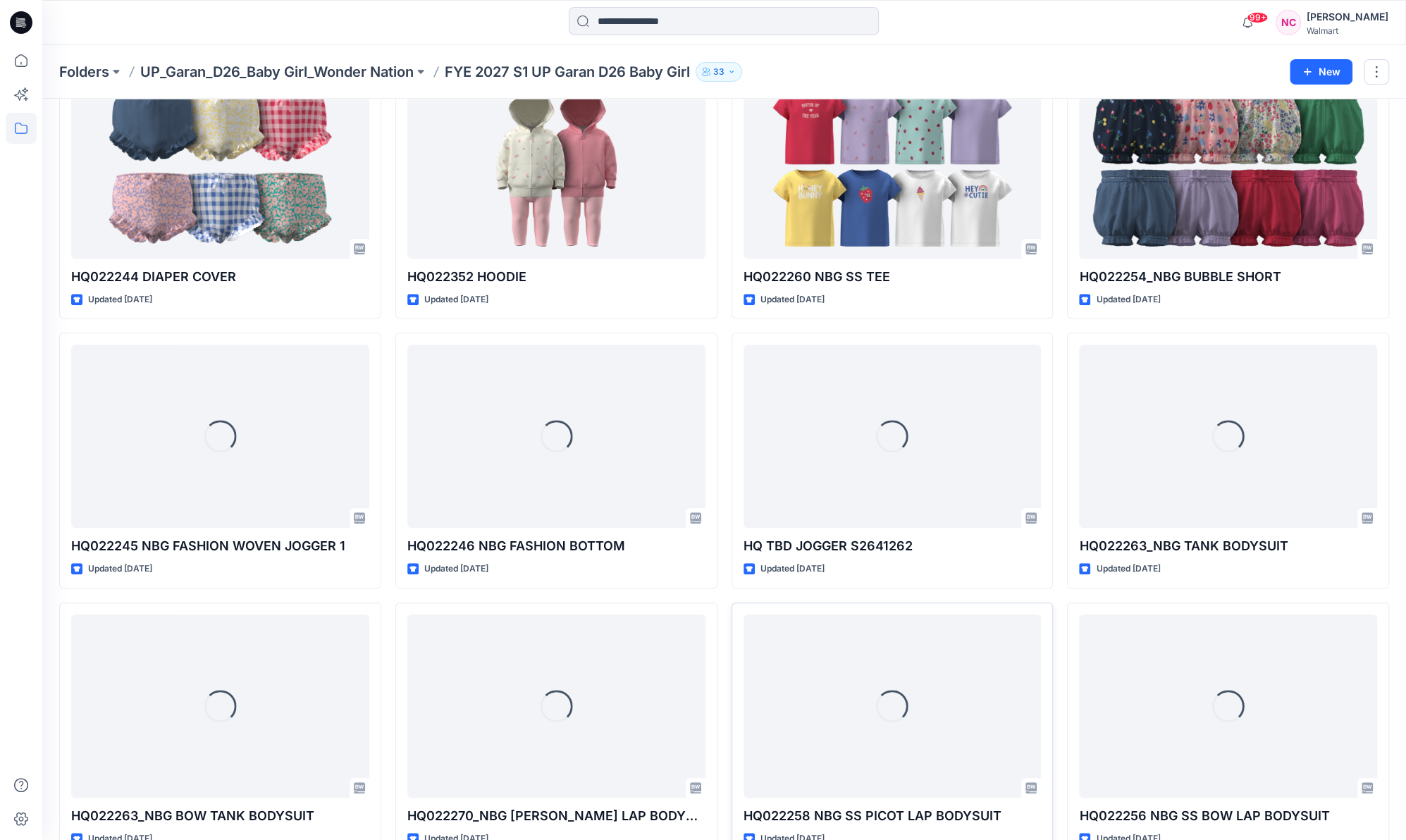
scroll to position [936, 0]
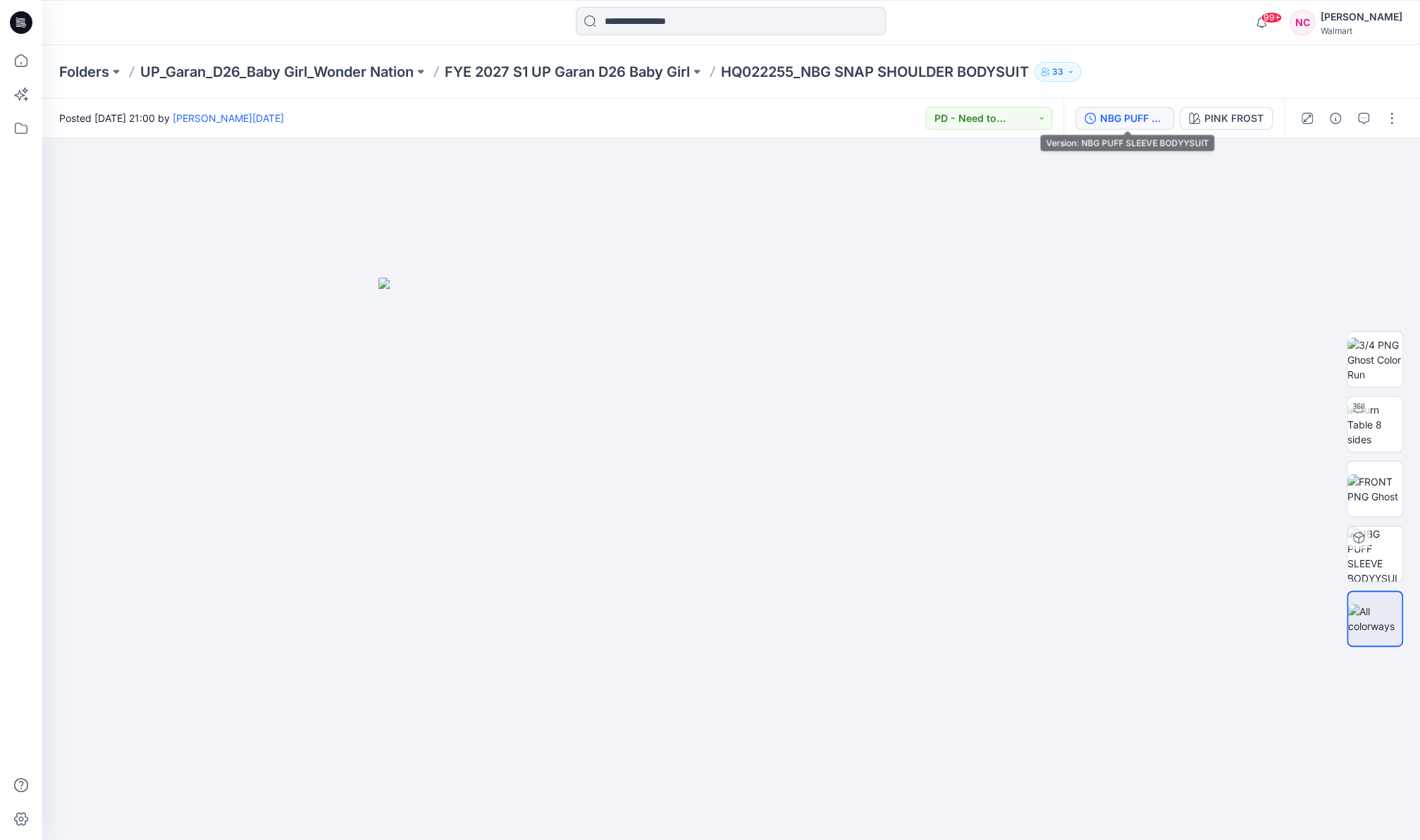
click at [1124, 116] on div "NBG PUFF SLEEVE BODYYSUIT" at bounding box center [1132, 119] width 65 height 16
